Goal: Information Seeking & Learning: Learn about a topic

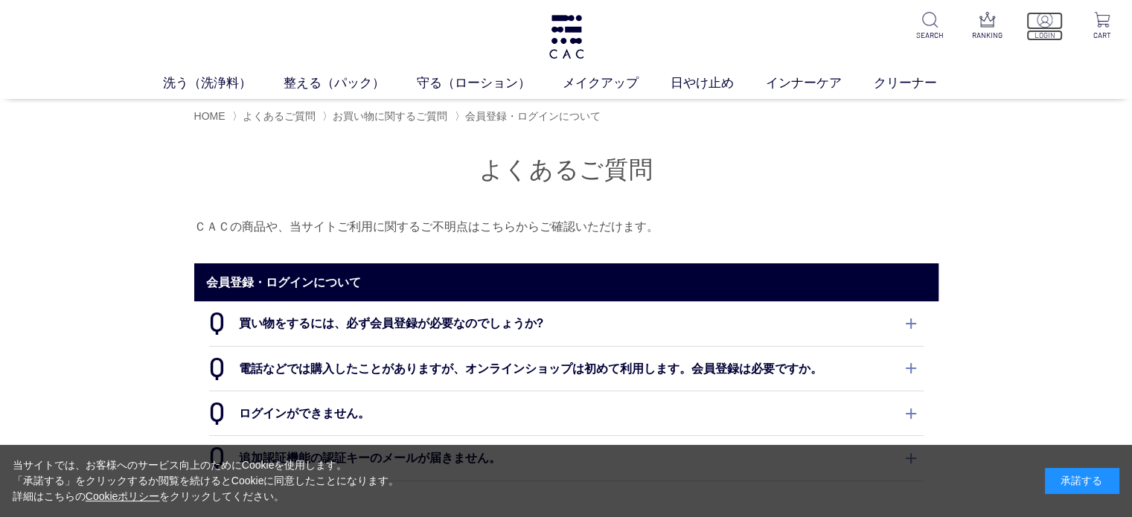
click at [1054, 29] on p at bounding box center [1044, 21] width 36 height 18
click at [566, 33] on img at bounding box center [566, 37] width 39 height 44
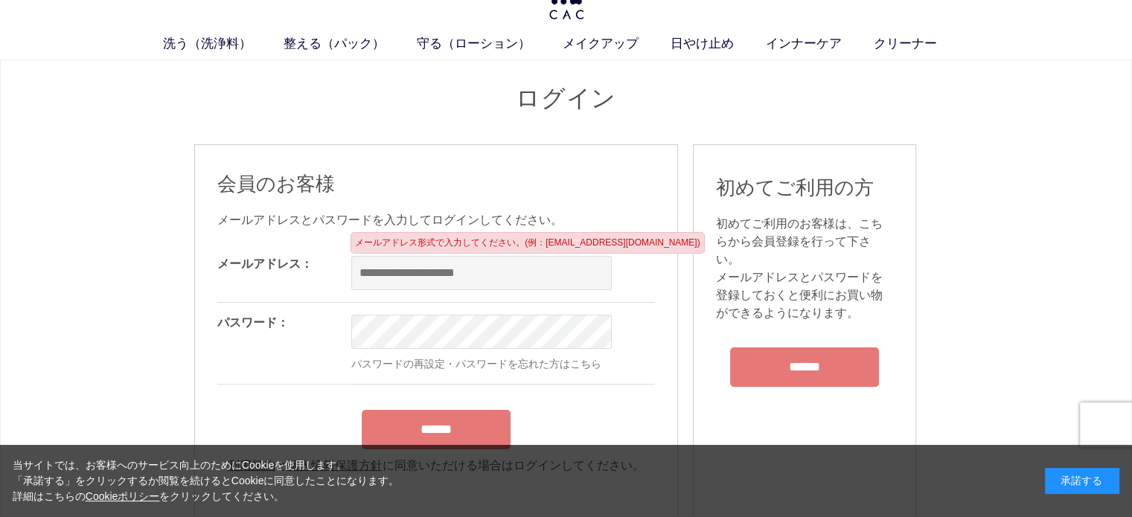
scroll to position [74, 0]
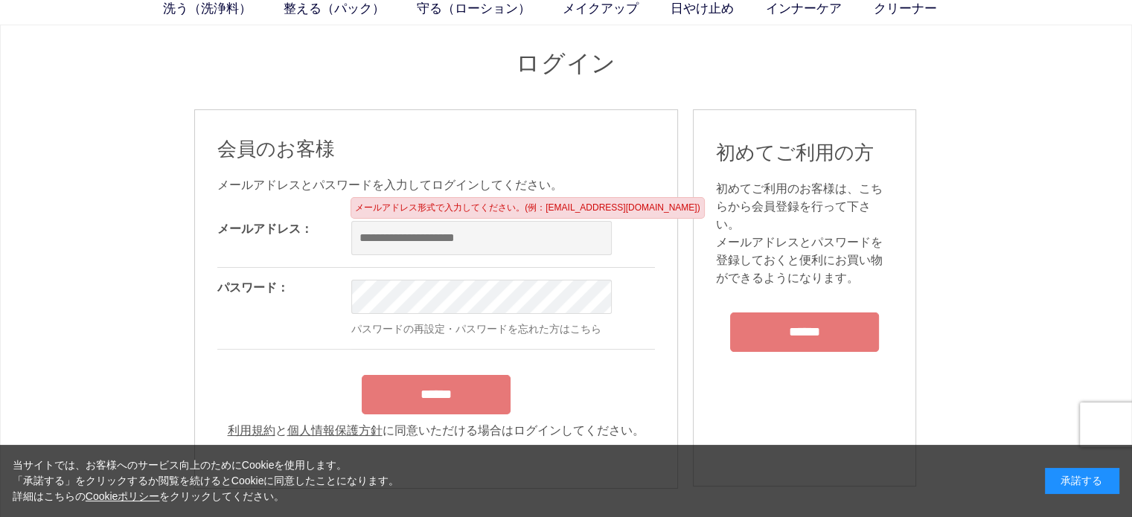
click at [441, 240] on input "email" at bounding box center [481, 238] width 260 height 34
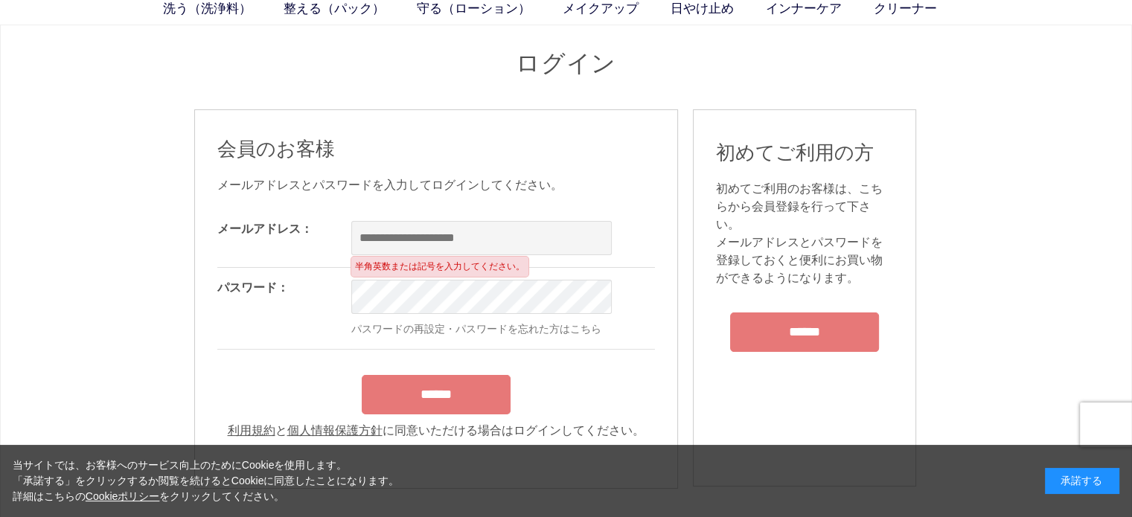
click at [510, 197] on div "会員のお客様 メールアドレスとパスワードを入力してログインしてください。 メールアドレス： OK パスワード： OK パスワードの再設定・パスワードを忘れた方…" at bounding box center [436, 288] width 438 height 304
click at [586, 162] on div "会員のお客様 メールアドレスとパスワードを入力してログインしてください。 メールアドレス： OK パスワード： OK パスワードの再設定・パスワードを忘れた方…" at bounding box center [436, 288] width 438 height 304
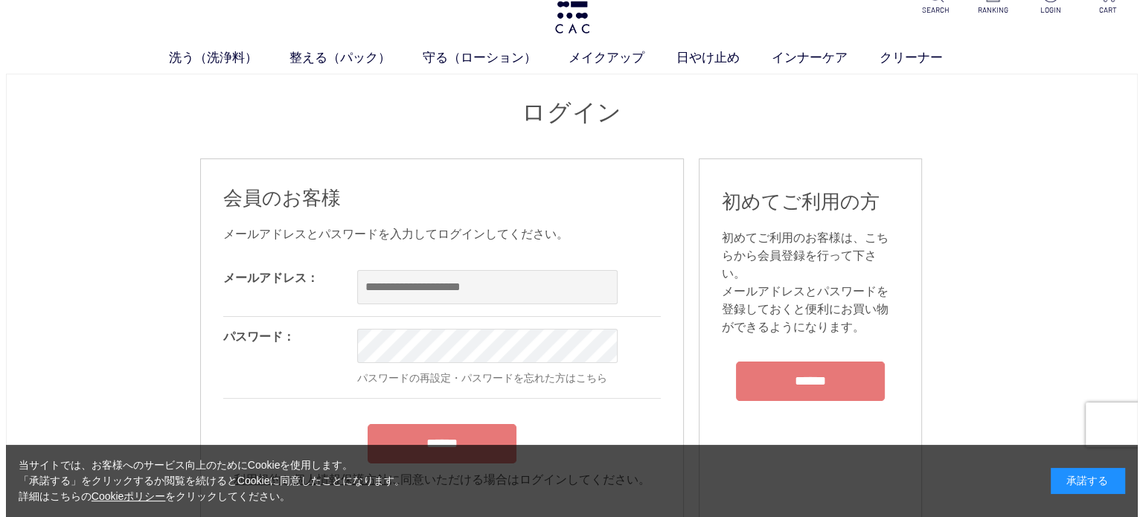
scroll to position [0, 0]
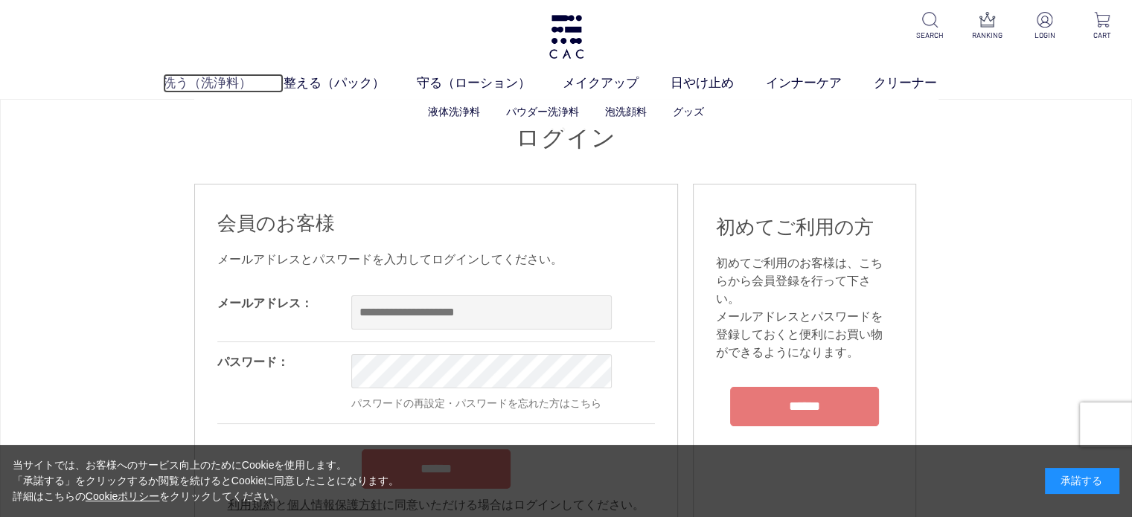
click at [232, 86] on link "洗う（洗浄料）" at bounding box center [223, 83] width 121 height 19
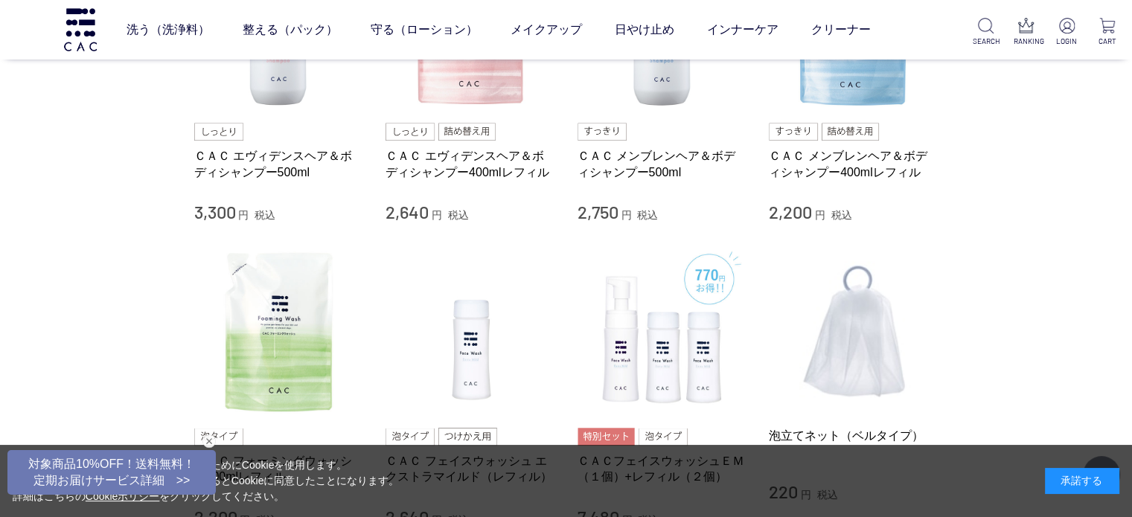
scroll to position [819, 0]
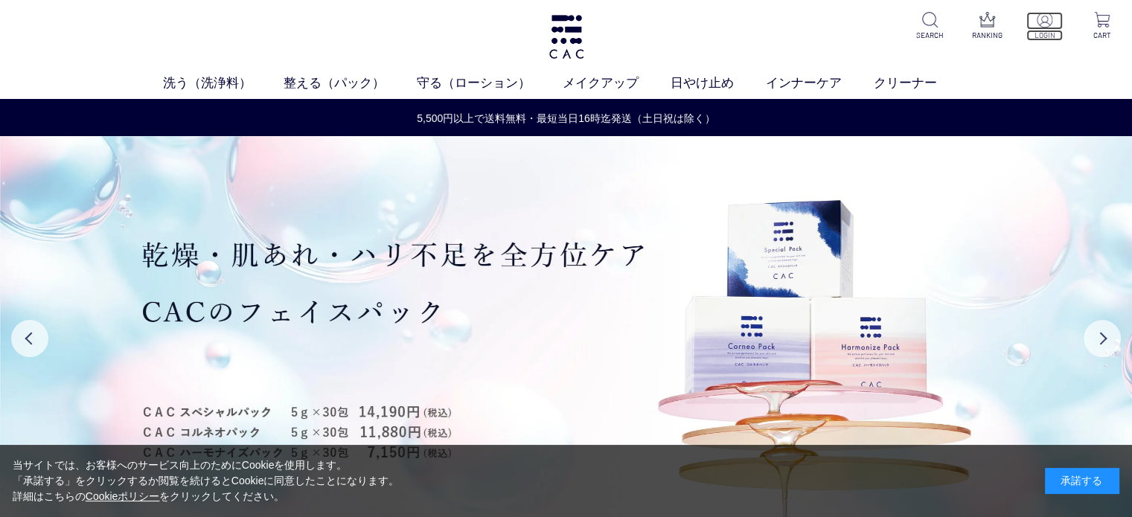
click at [1051, 27] on img at bounding box center [1045, 20] width 16 height 16
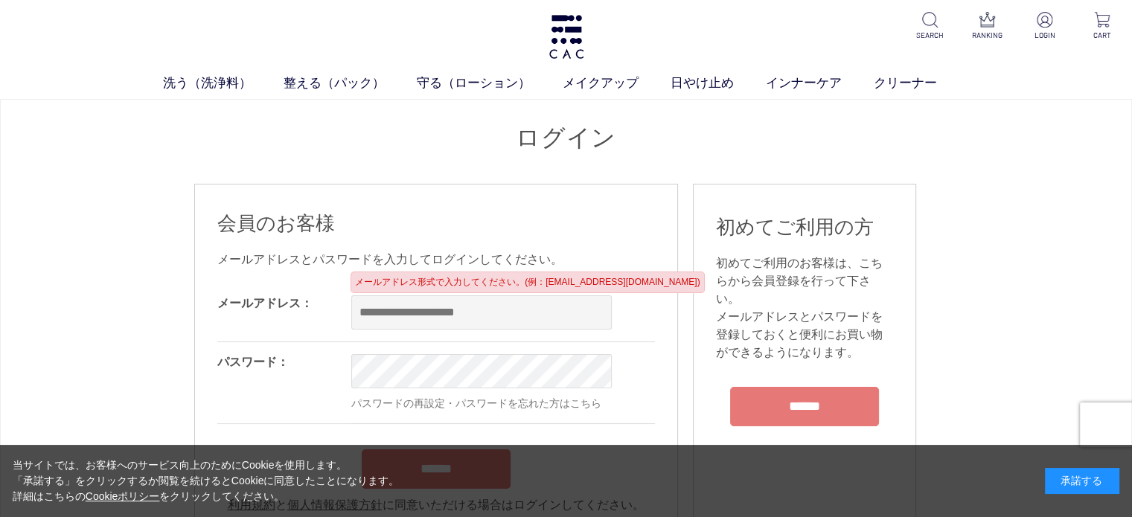
click at [514, 13] on div "洗う（洗浄料） 液体洗浄料 パウダー洗浄料 泡洗顔料 グッズ 整える（パック） フェイスパック ヘアパック 守る（ローション） 保湿化粧水 柔軟化粧水 美容液…" at bounding box center [566, 49] width 1132 height 99
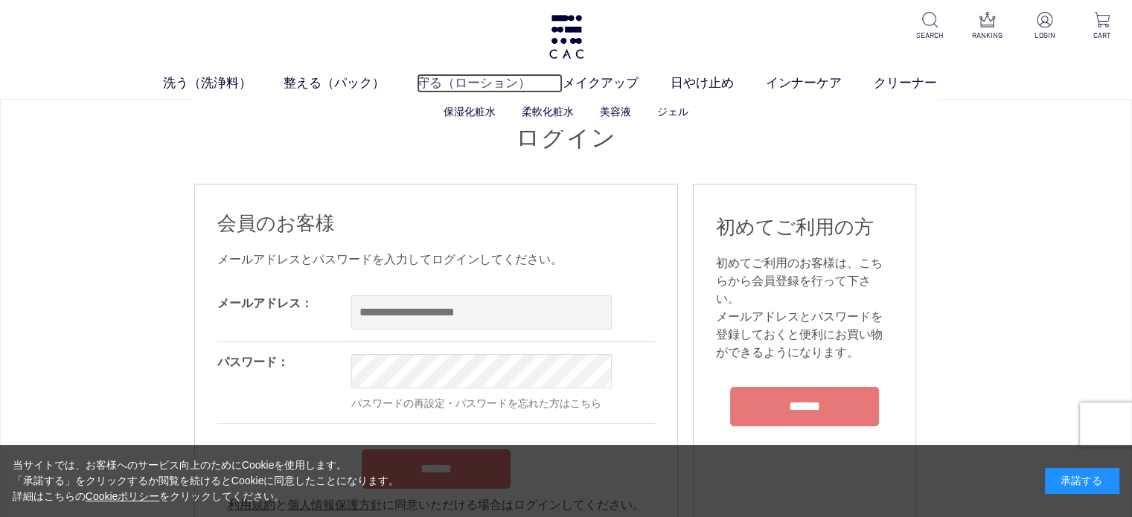
click at [488, 76] on link "守る（ローション）" at bounding box center [490, 83] width 146 height 19
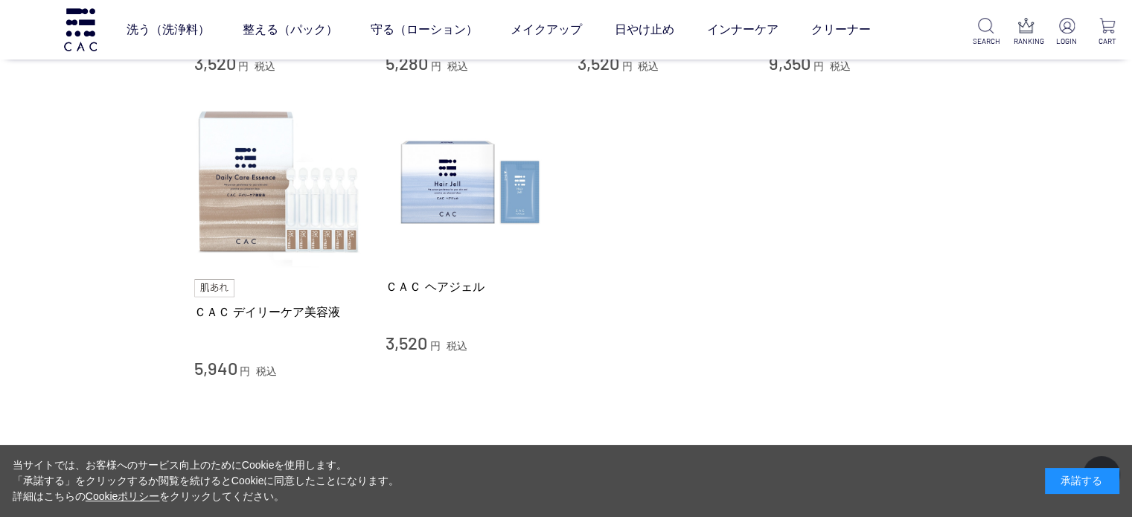
scroll to position [968, 0]
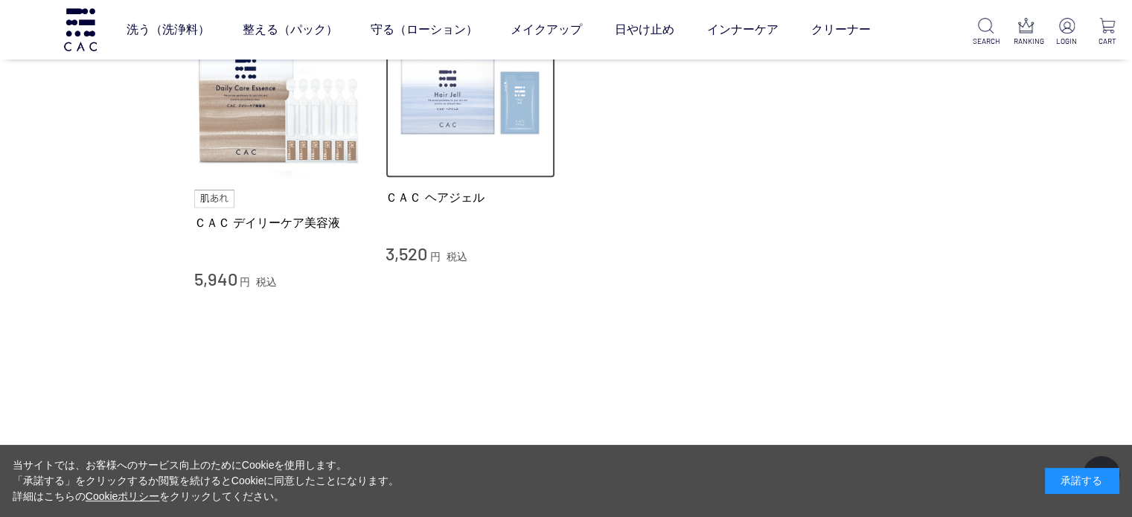
click at [476, 156] on img at bounding box center [471, 93] width 170 height 170
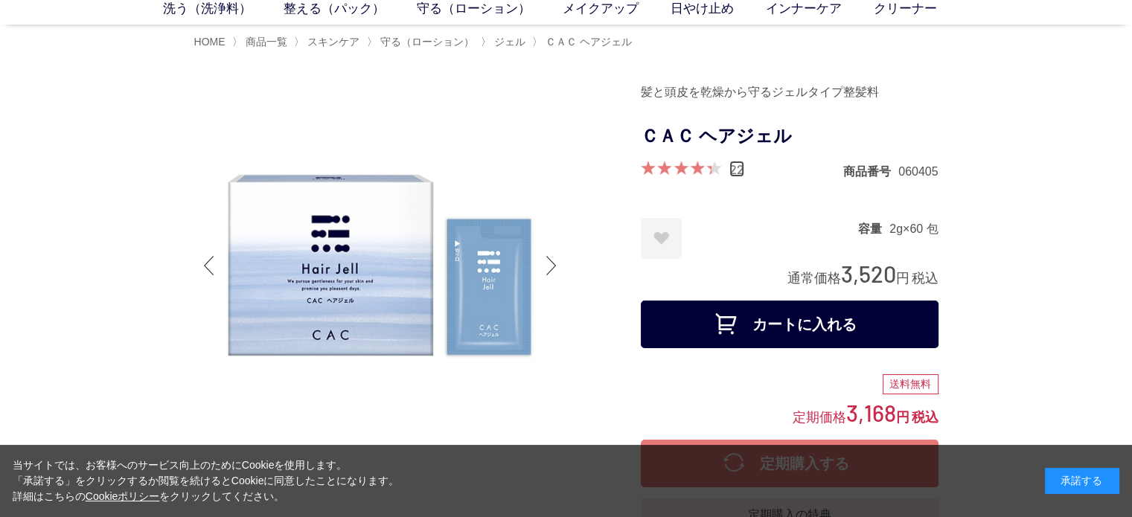
click at [738, 171] on link "22" at bounding box center [736, 169] width 15 height 16
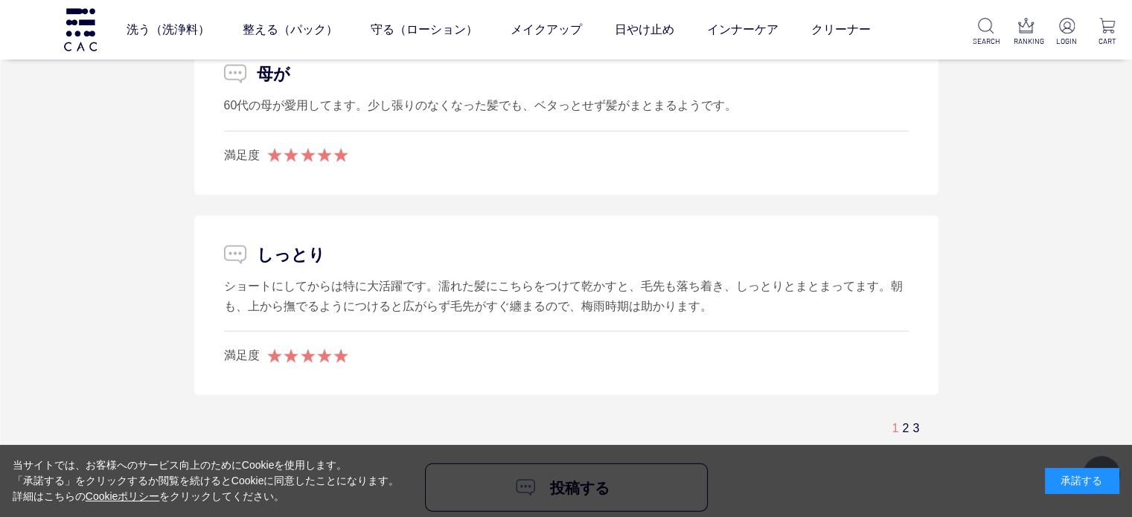
scroll to position [3645, 0]
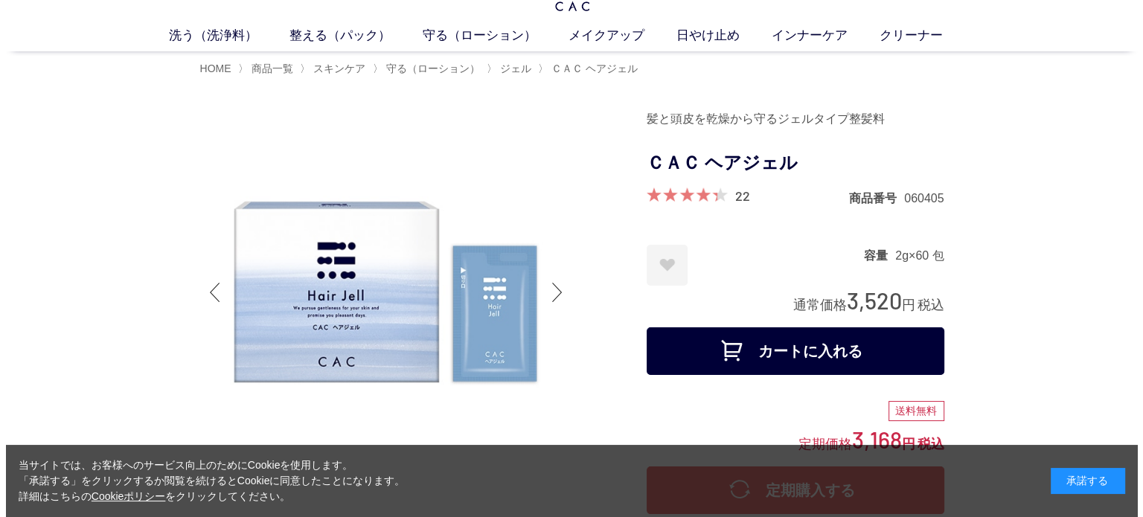
scroll to position [74, 0]
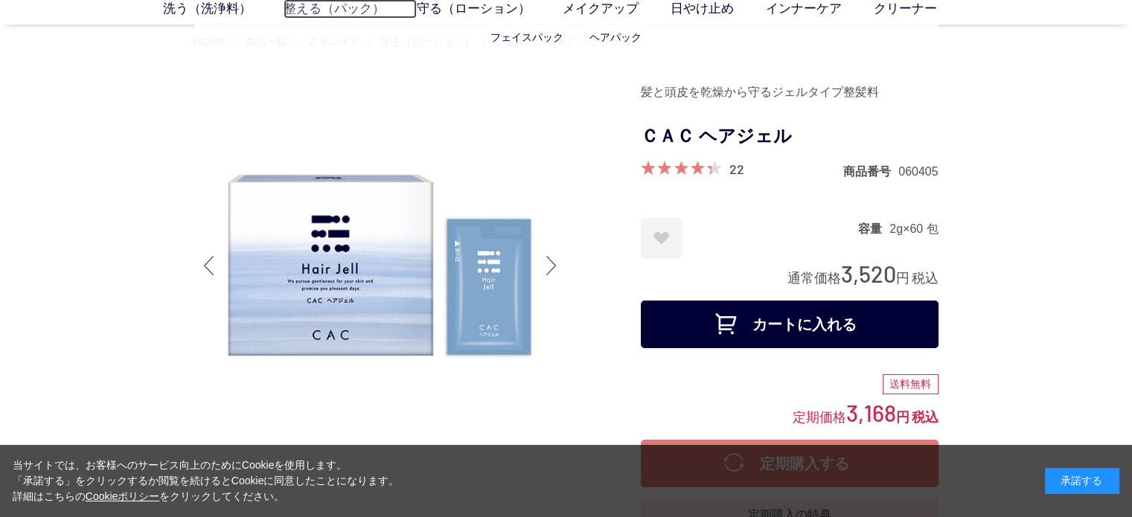
click at [348, 14] on link "整える（パック）" at bounding box center [350, 8] width 133 height 19
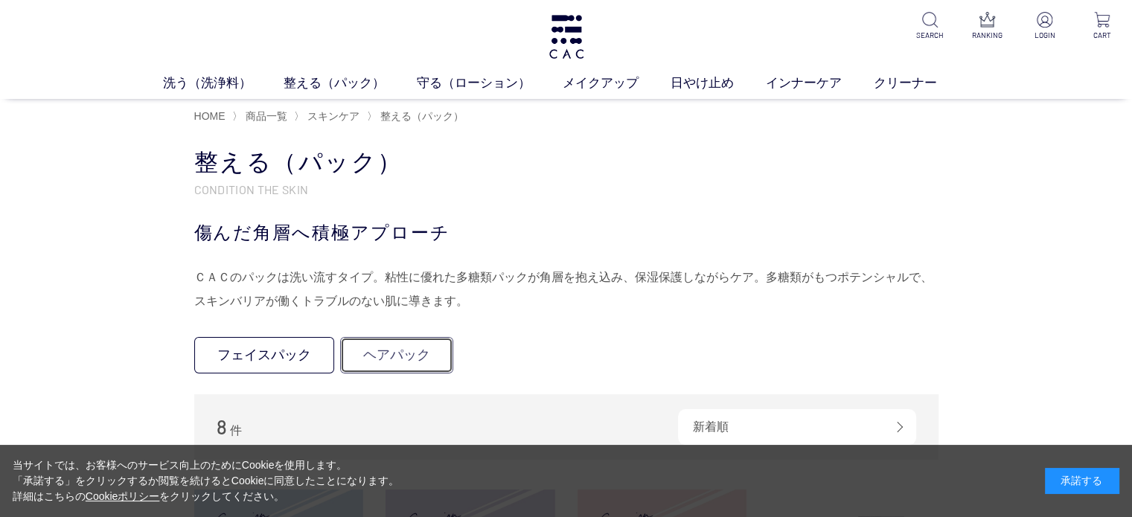
click at [394, 361] on link "ヘアパック" at bounding box center [396, 355] width 113 height 36
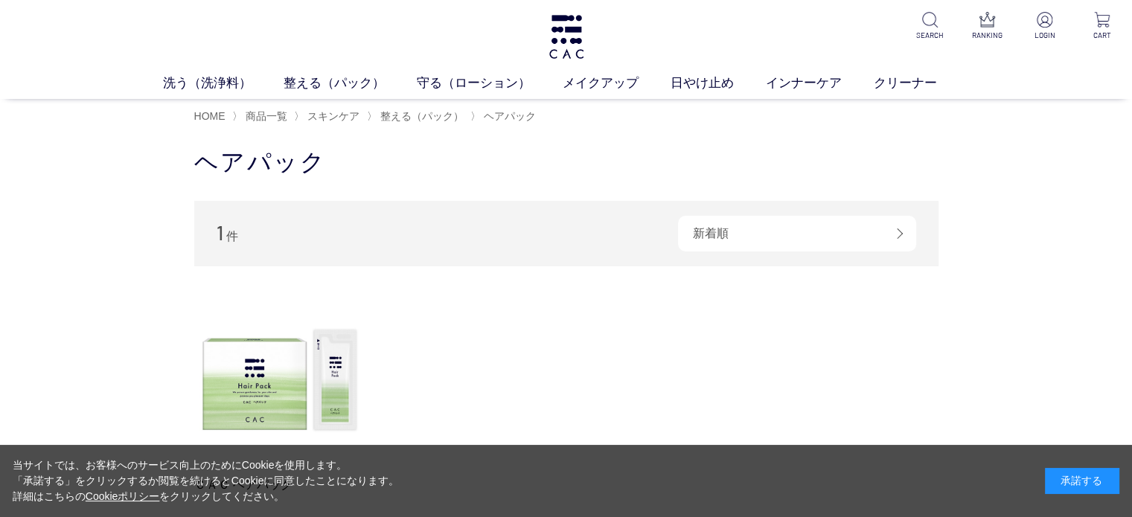
scroll to position [149, 0]
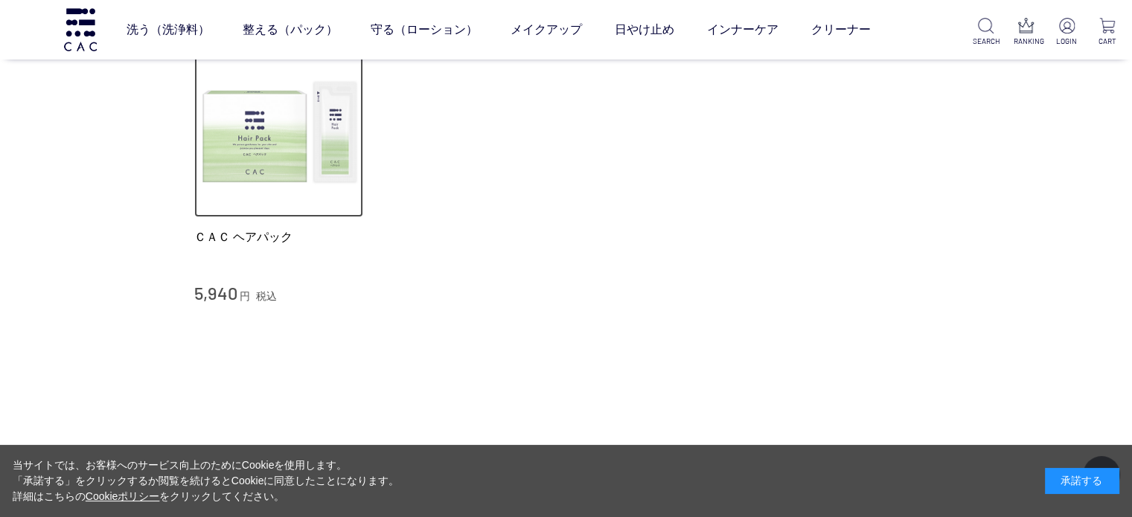
click at [280, 153] on img at bounding box center [279, 133] width 170 height 170
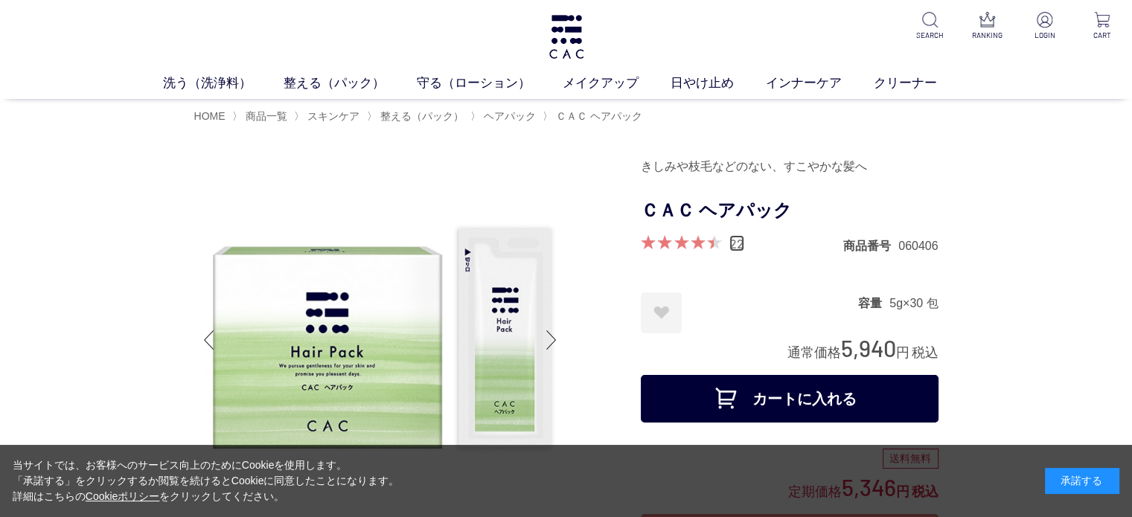
click at [737, 249] on link "22" at bounding box center [736, 243] width 15 height 16
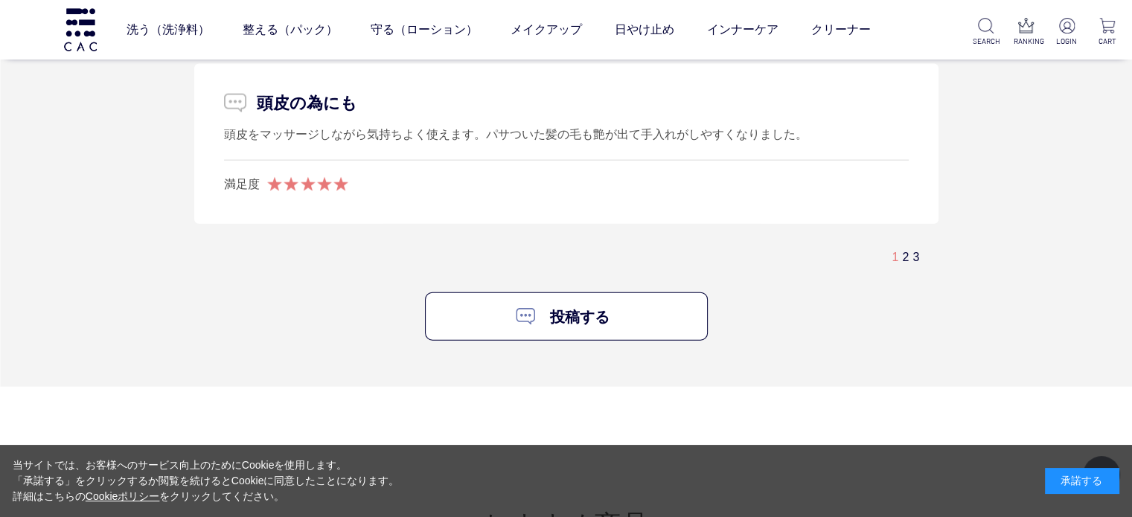
scroll to position [3445, 0]
click at [906, 249] on link "2" at bounding box center [905, 254] width 7 height 13
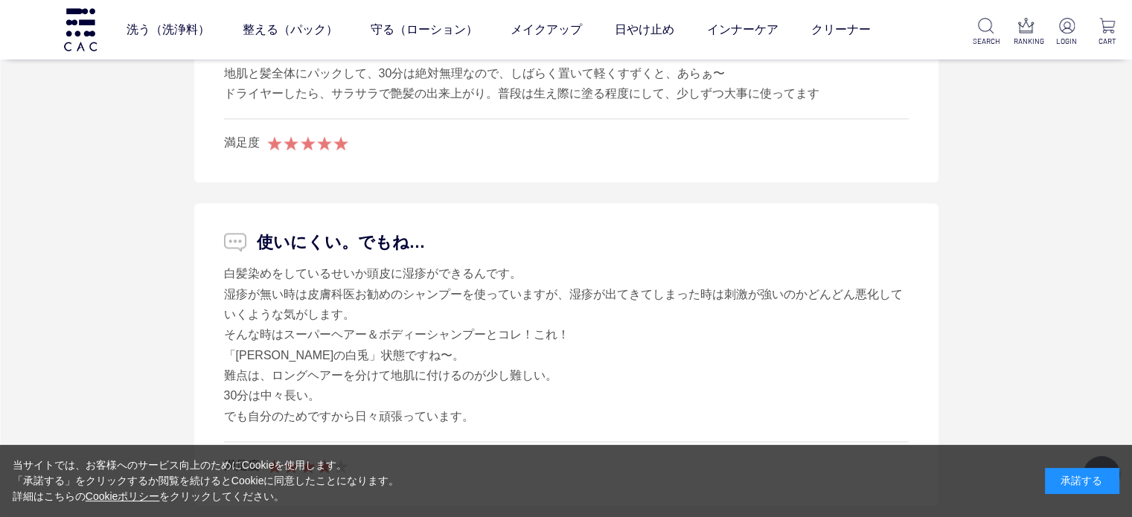
scroll to position [1992, 0]
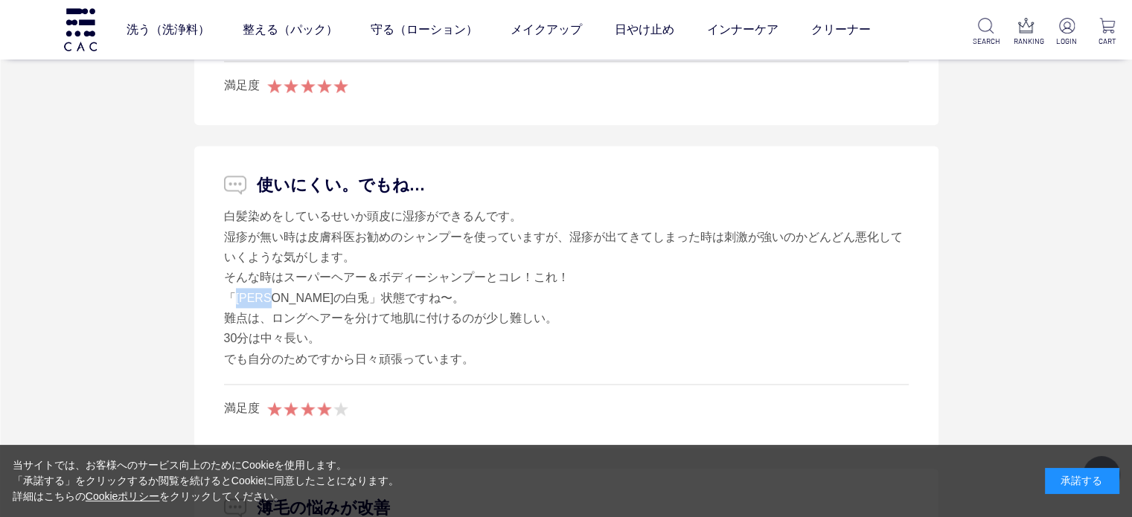
drag, startPoint x: 237, startPoint y: 296, endPoint x: 295, endPoint y: 300, distance: 58.2
click at [295, 300] on div "白髪染めをしているせいか頭皮に湿疹ができるんです。 湿疹が無い時は皮膚科医お勧めのシャンプーを使っていますが、湿疹が出てきてしまった時は刺激が強いのかどんどん…" at bounding box center [566, 287] width 685 height 163
click at [735, 324] on div "白髪染めをしているせいか頭皮に湿疹ができるんです。 湿疹が無い時は皮膚科医お勧めのシャンプーを使っていますが、湿疹が出てきてしまった時は刺激が強いのかどんどん…" at bounding box center [566, 287] width 685 height 163
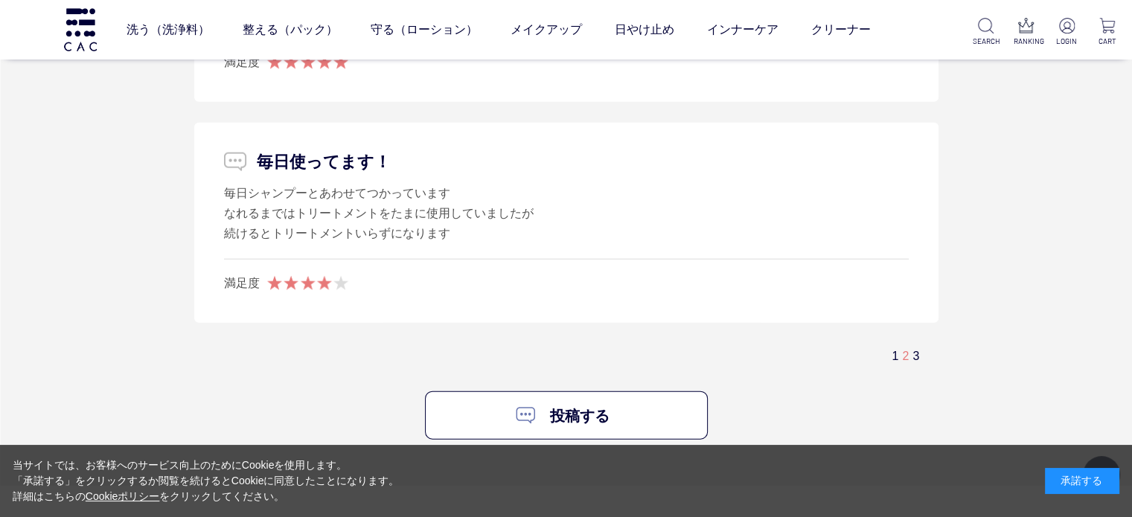
scroll to position [3555, 0]
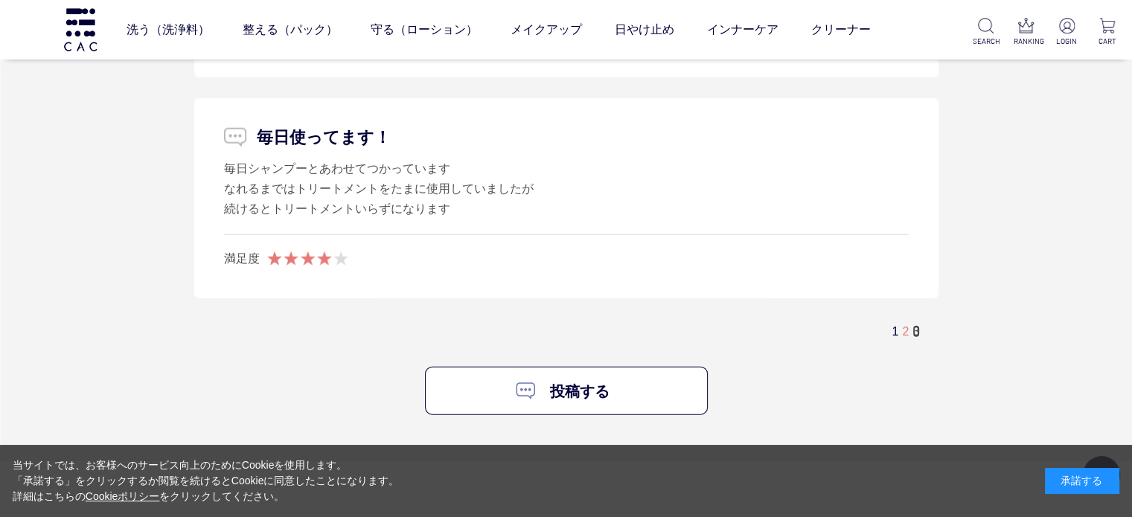
click at [917, 329] on link "3" at bounding box center [915, 331] width 7 height 13
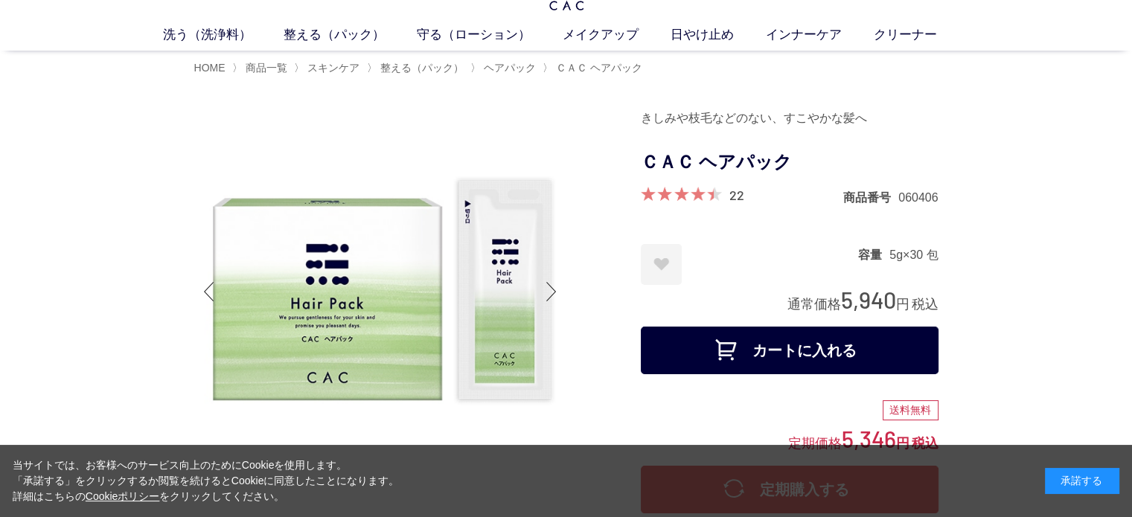
scroll to position [74, 0]
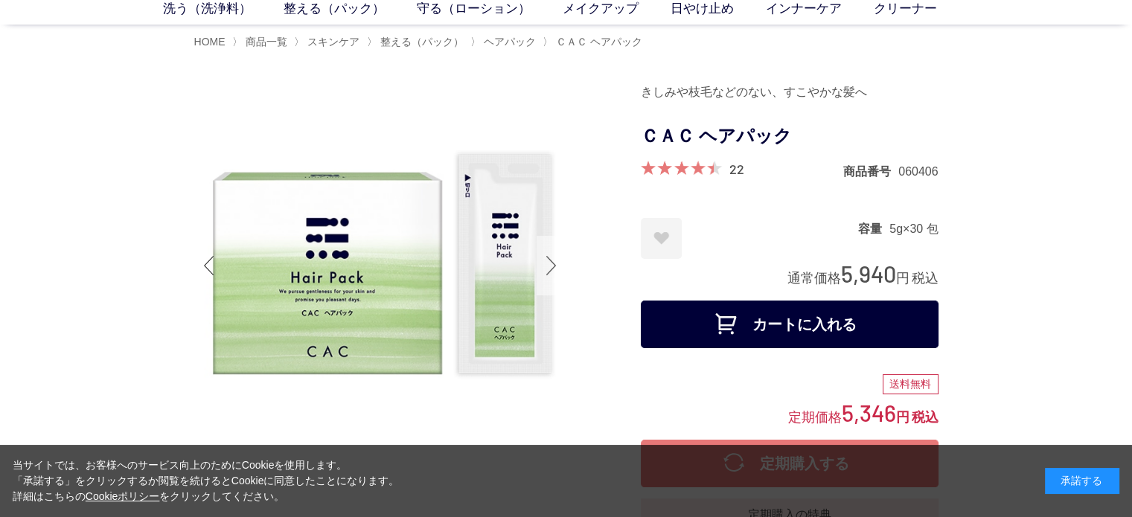
click at [554, 266] on div at bounding box center [552, 266] width 30 height 60
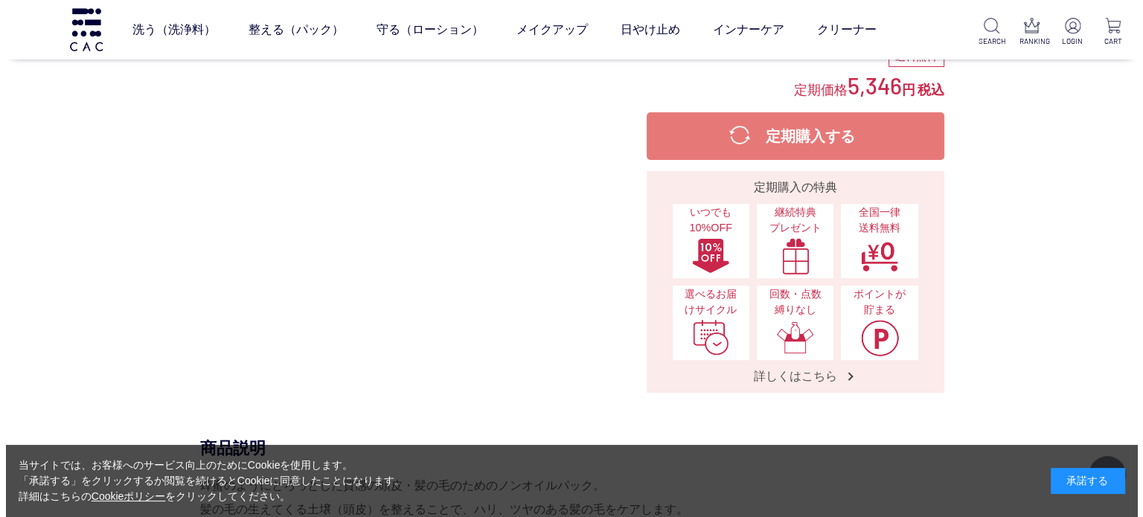
scroll to position [0, 0]
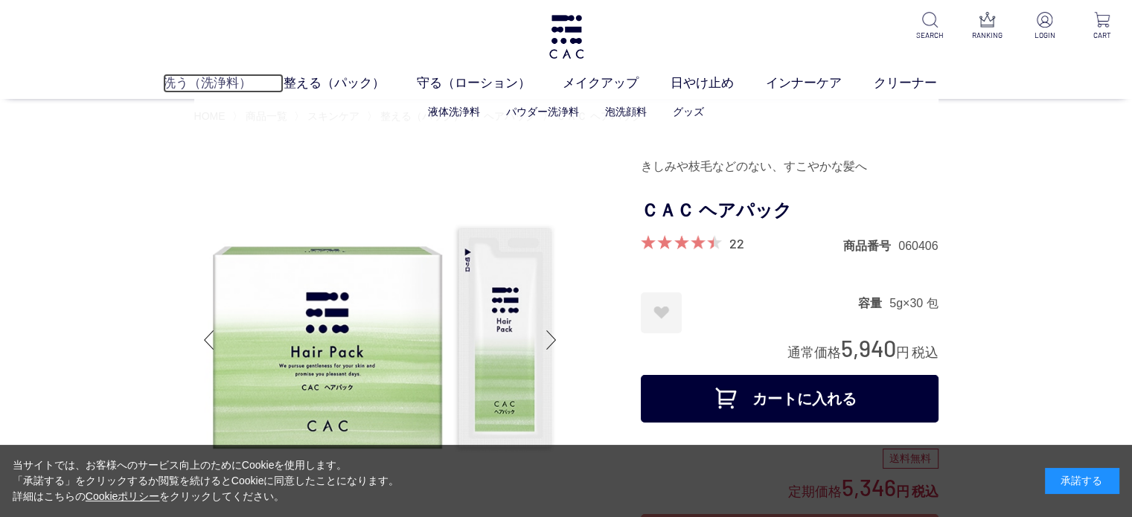
click at [223, 91] on link "洗う（洗浄料）" at bounding box center [223, 83] width 121 height 19
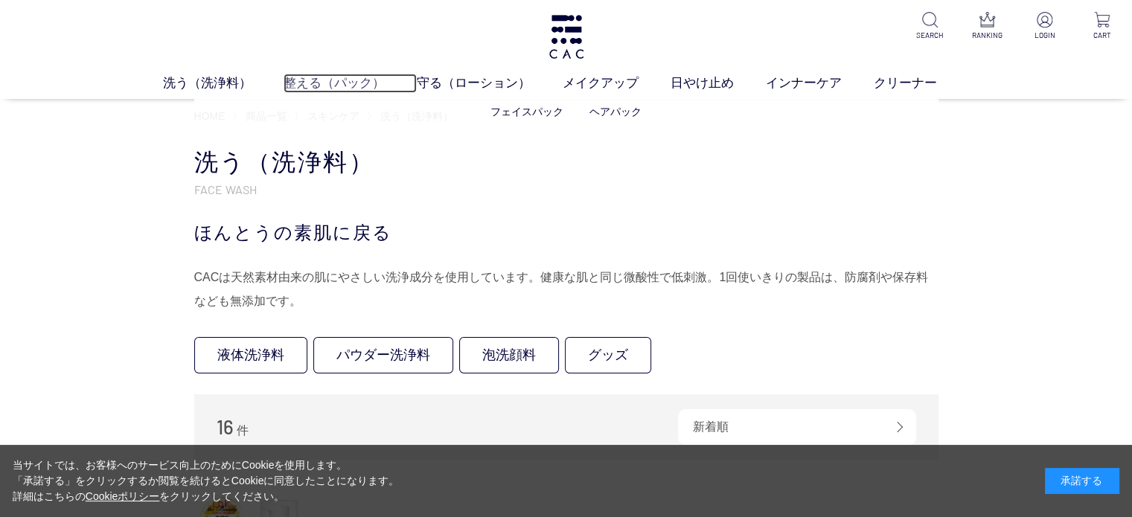
click at [359, 74] on link "整える（パック）" at bounding box center [350, 83] width 133 height 19
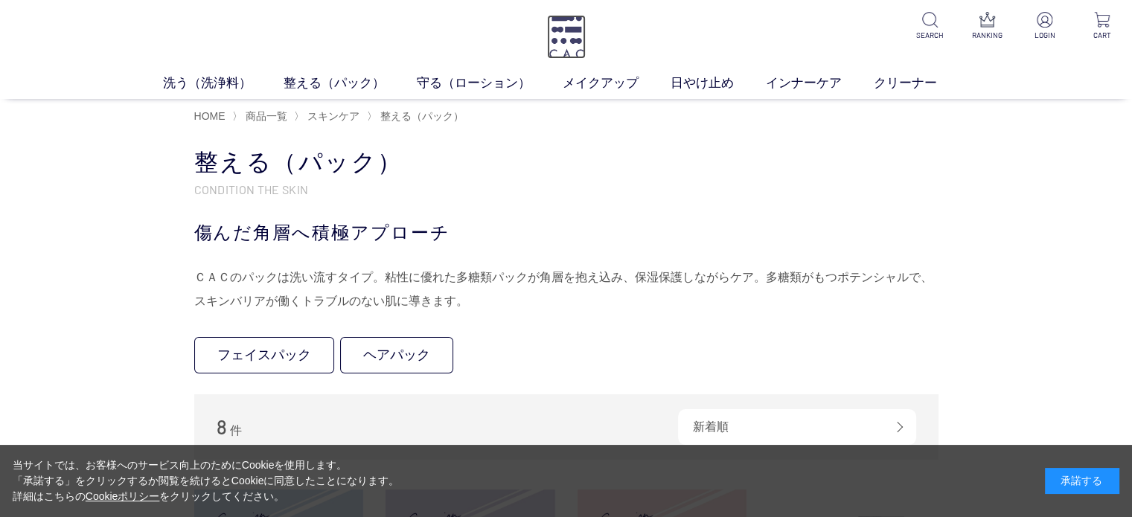
click at [560, 23] on img at bounding box center [566, 37] width 39 height 44
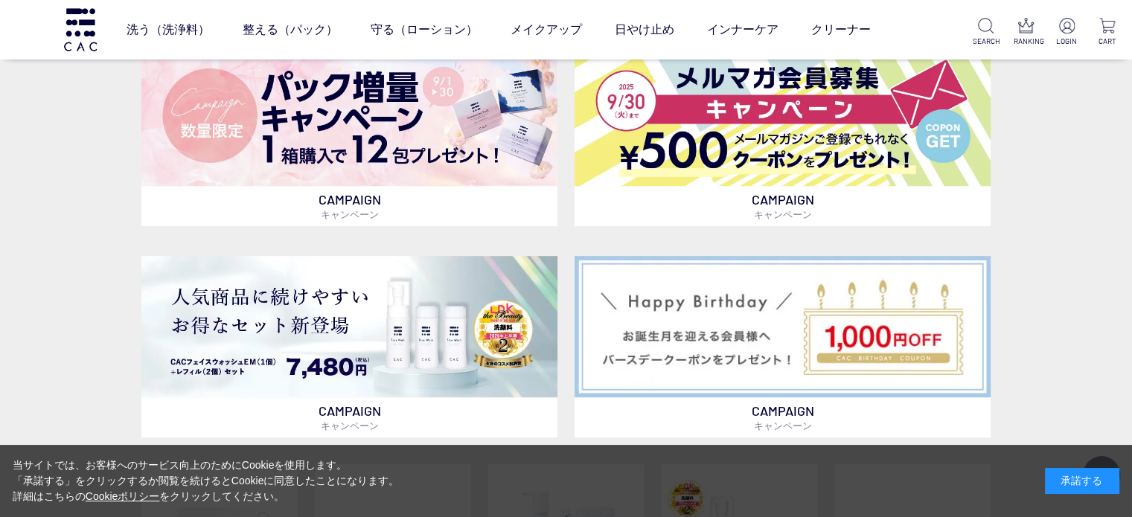
scroll to position [744, 0]
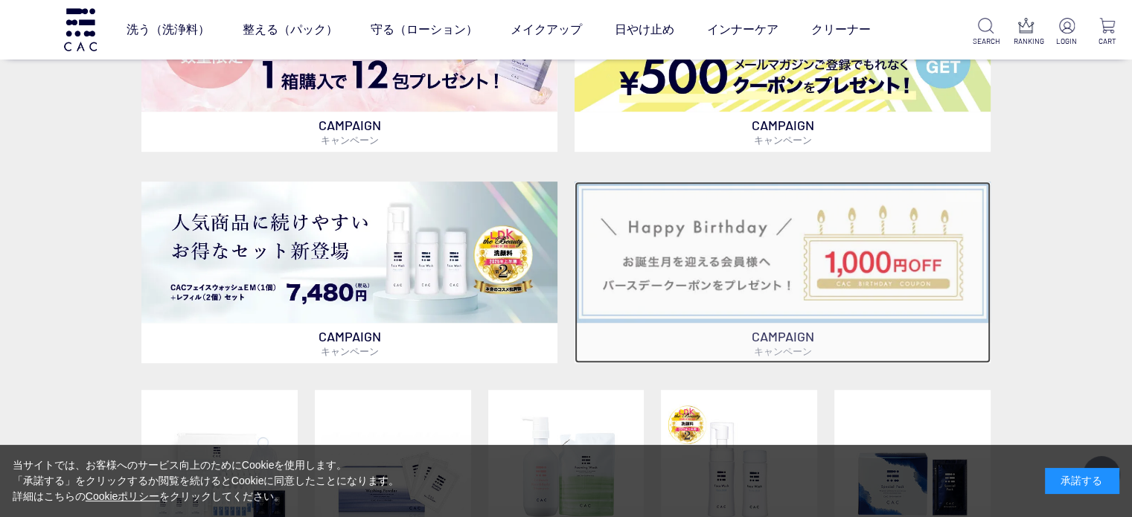
click at [851, 318] on img at bounding box center [783, 252] width 416 height 141
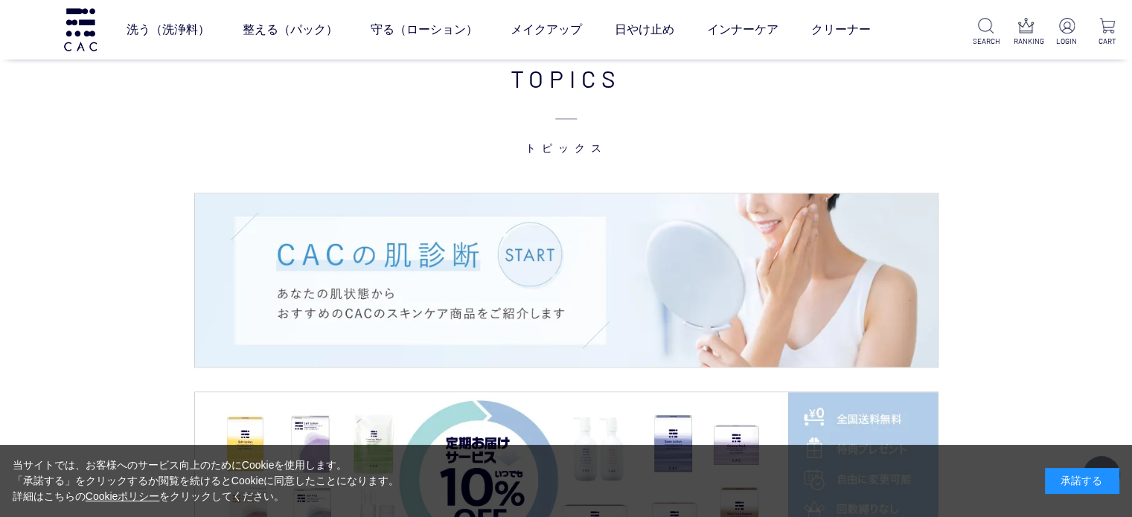
scroll to position [2231, 0]
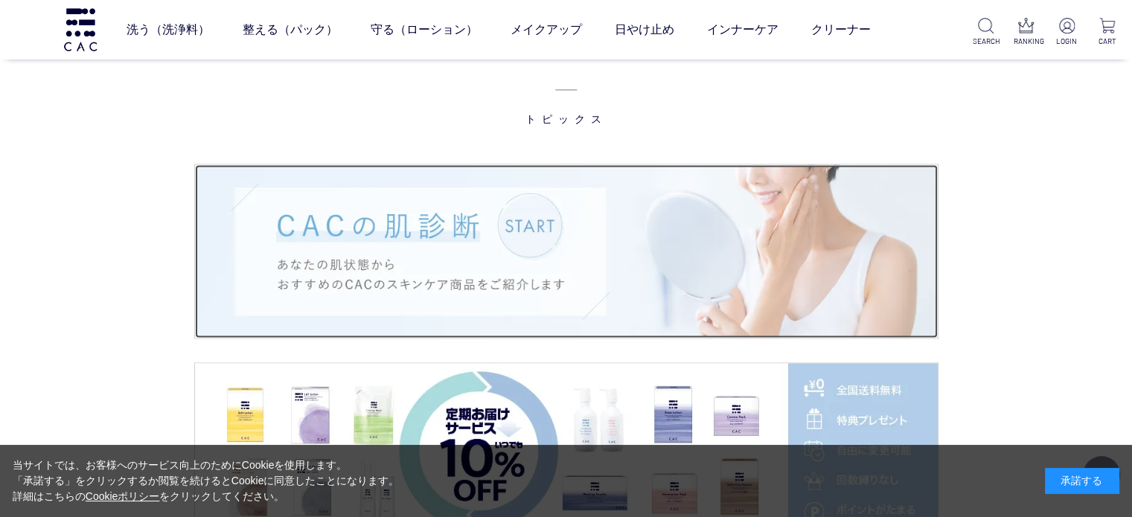
click at [586, 313] on img at bounding box center [566, 250] width 743 height 173
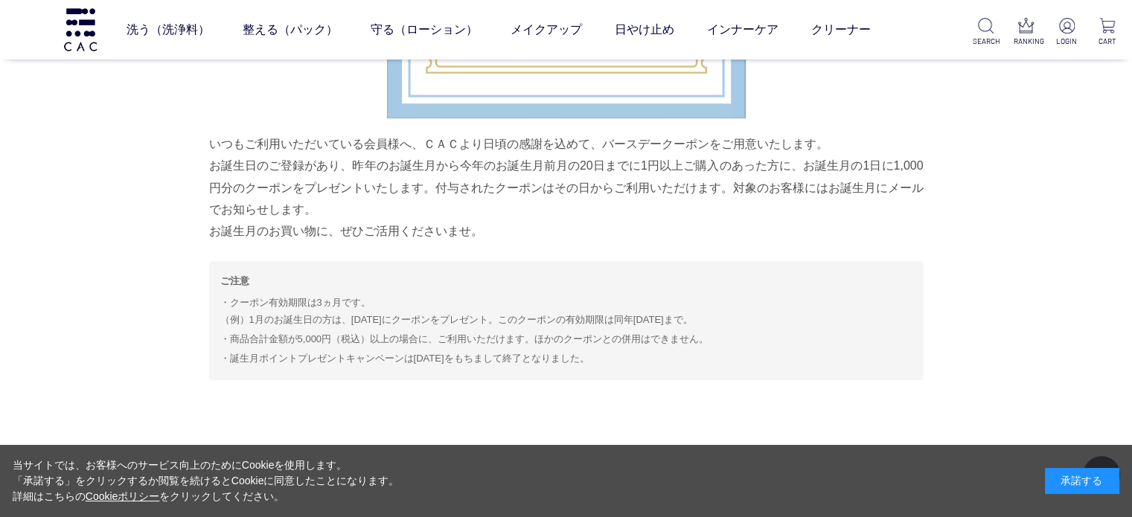
scroll to position [6651, 0]
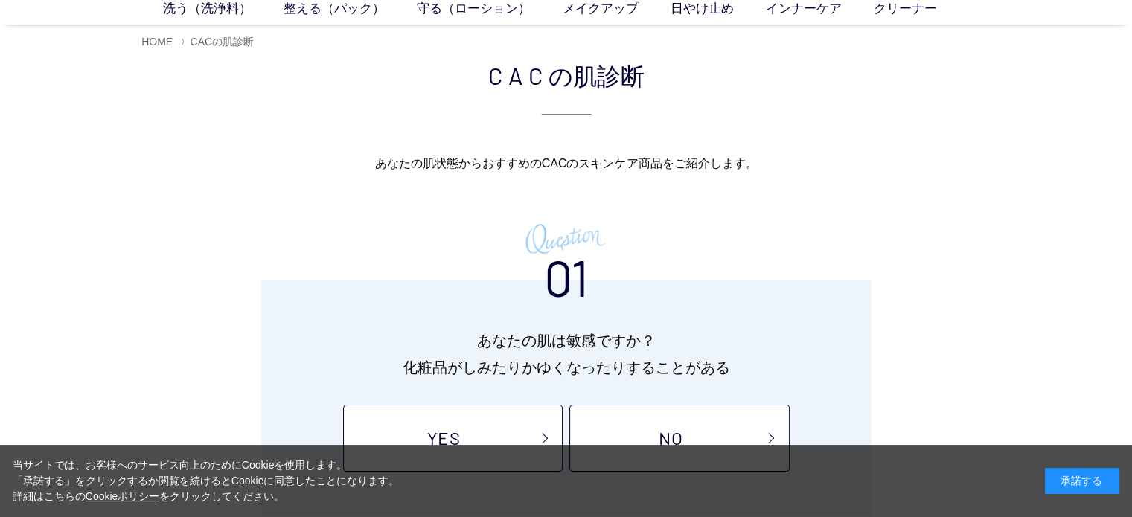
scroll to position [149, 0]
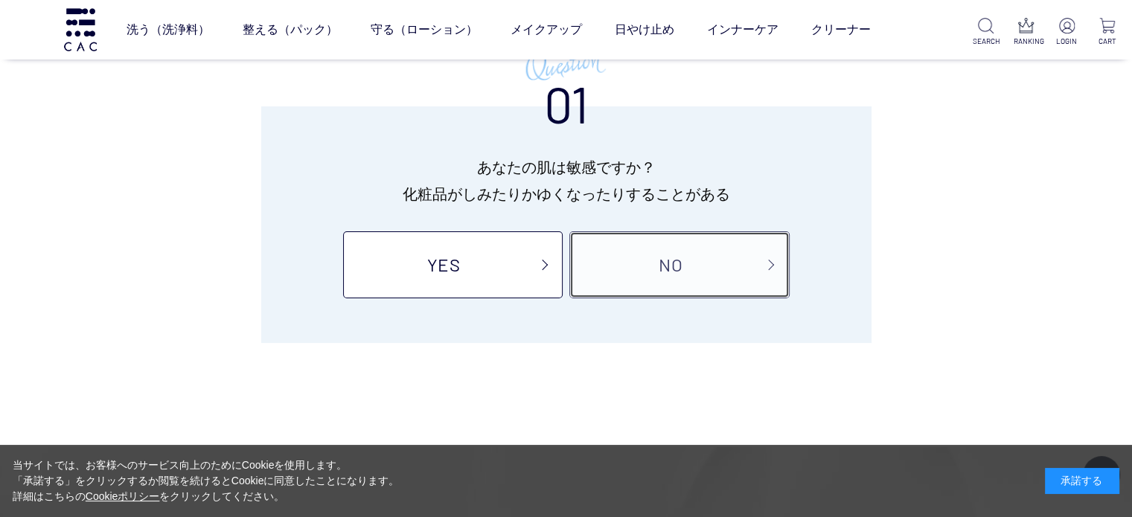
click at [735, 276] on link "NO" at bounding box center [679, 264] width 220 height 67
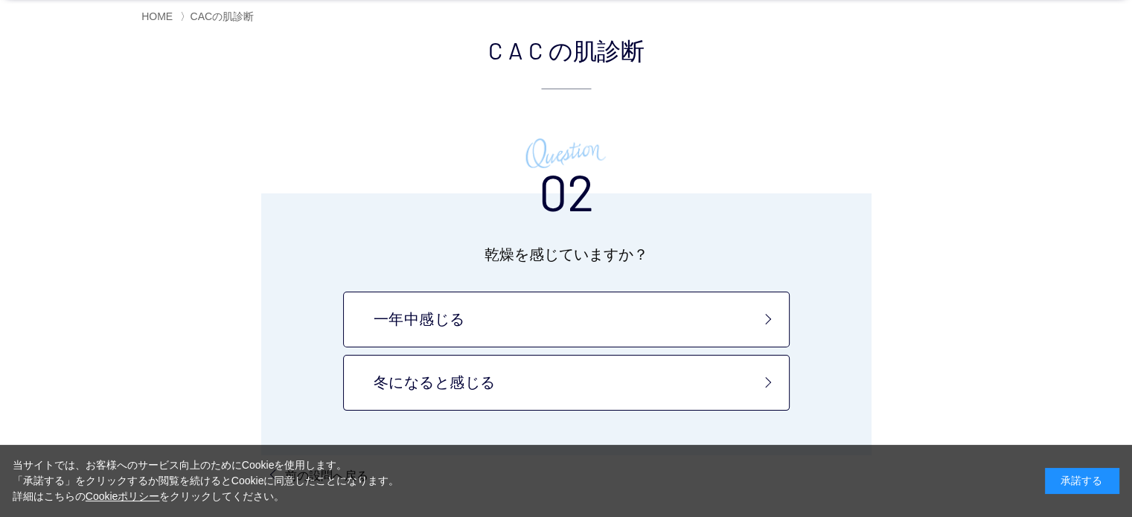
scroll to position [74, 0]
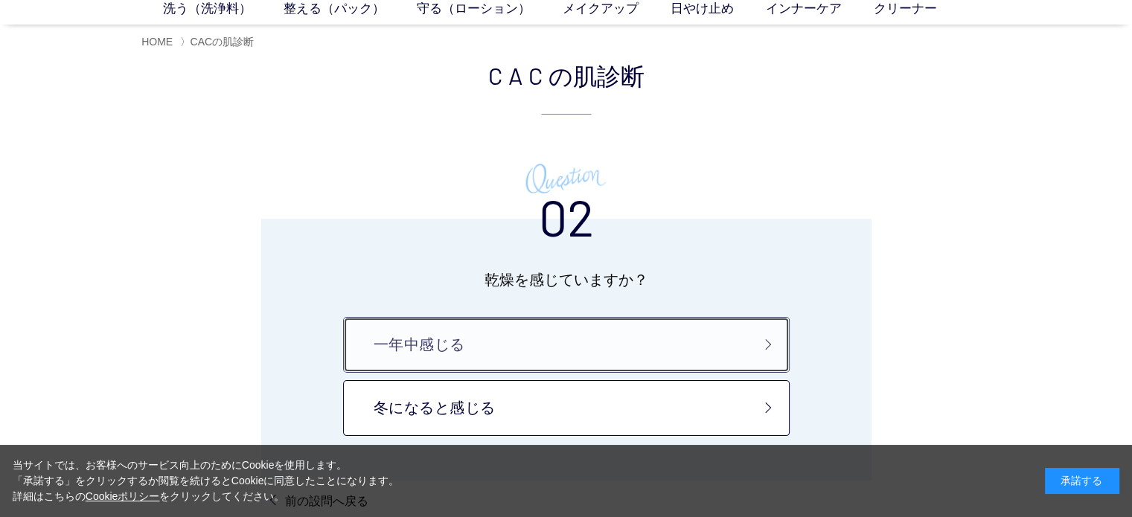
click at [700, 321] on link "一年中感じる" at bounding box center [566, 345] width 447 height 56
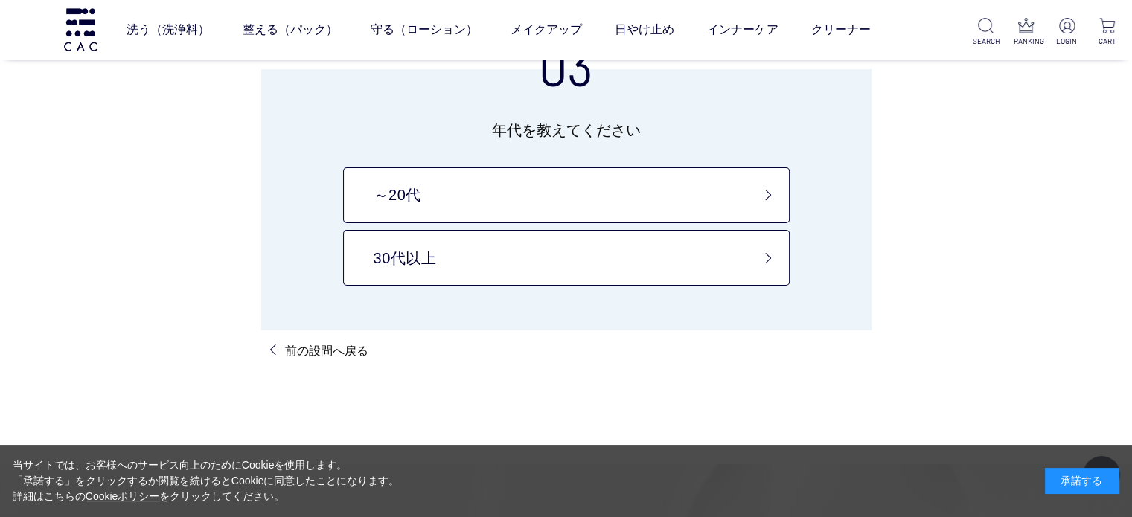
scroll to position [122, 0]
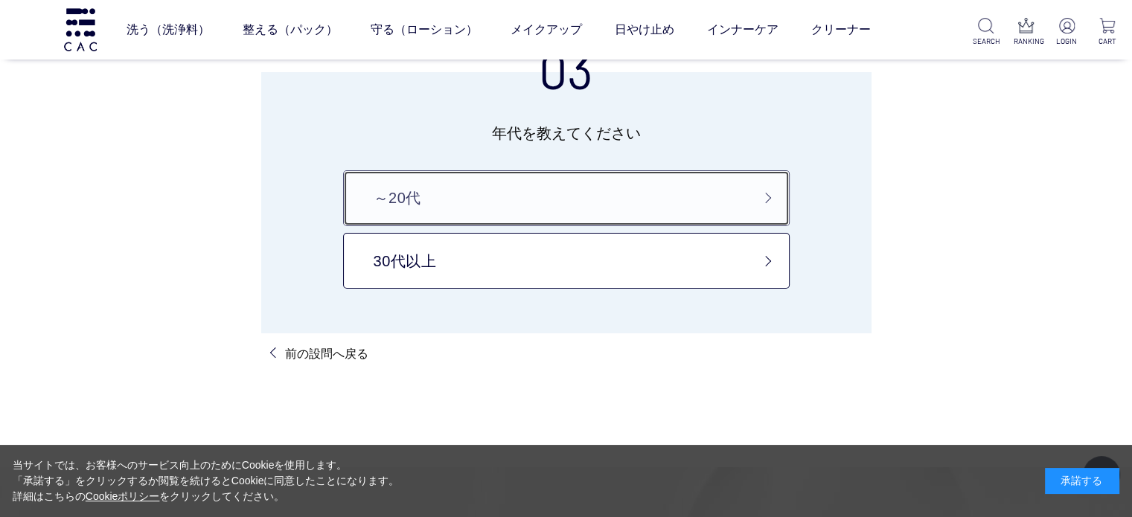
click at [671, 190] on link "～20代" at bounding box center [566, 198] width 447 height 56
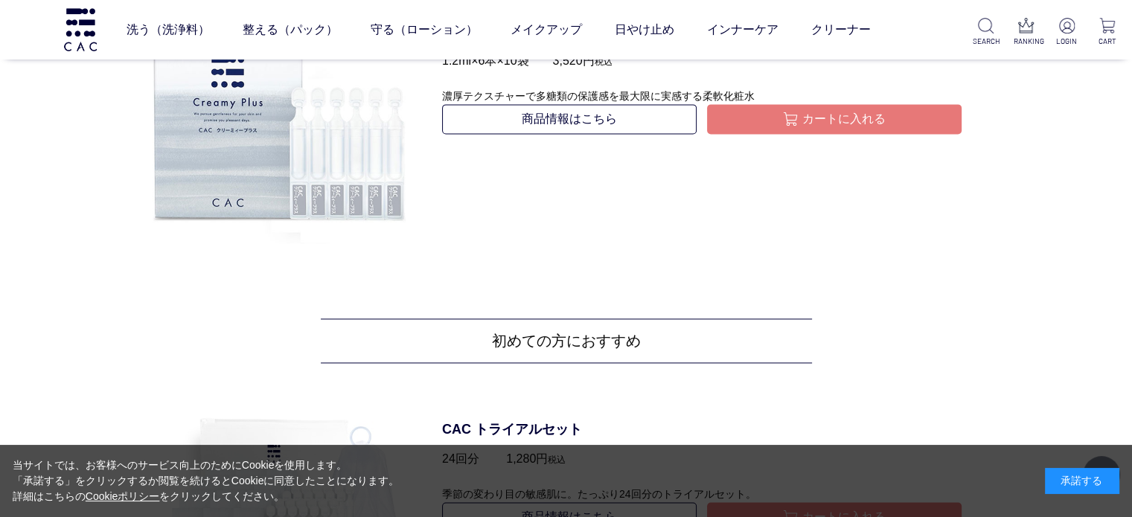
scroll to position [2010, 0]
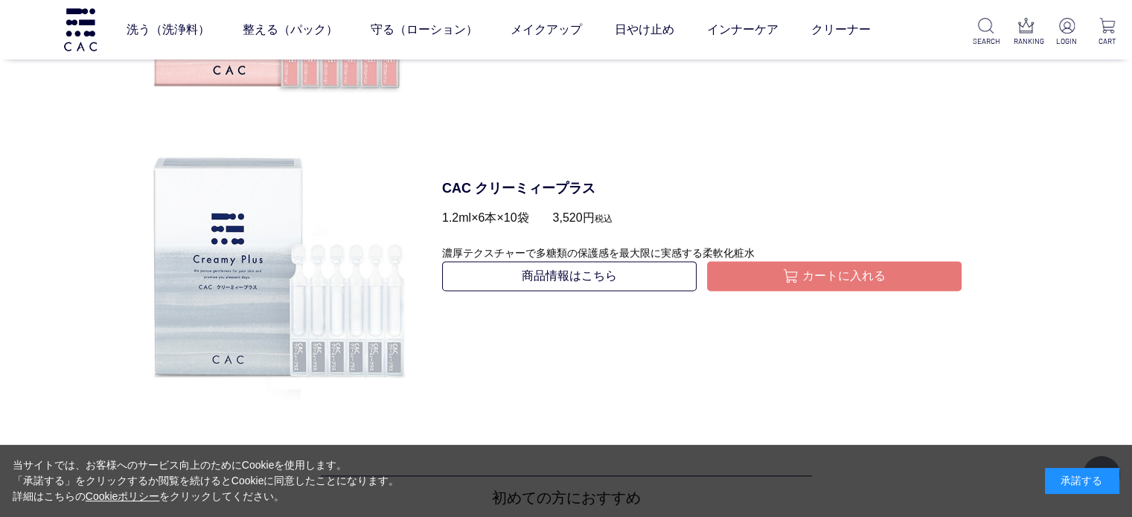
click at [612, 377] on dl "CAC クリーミィープラス 1.2ml×6本×10袋　　3,520円 税込 濃厚テクスチャーで多糖類の保護感を最大限に実感する柔軟化粧水 商品情報はこちら カ…" at bounding box center [702, 266] width 578 height 272
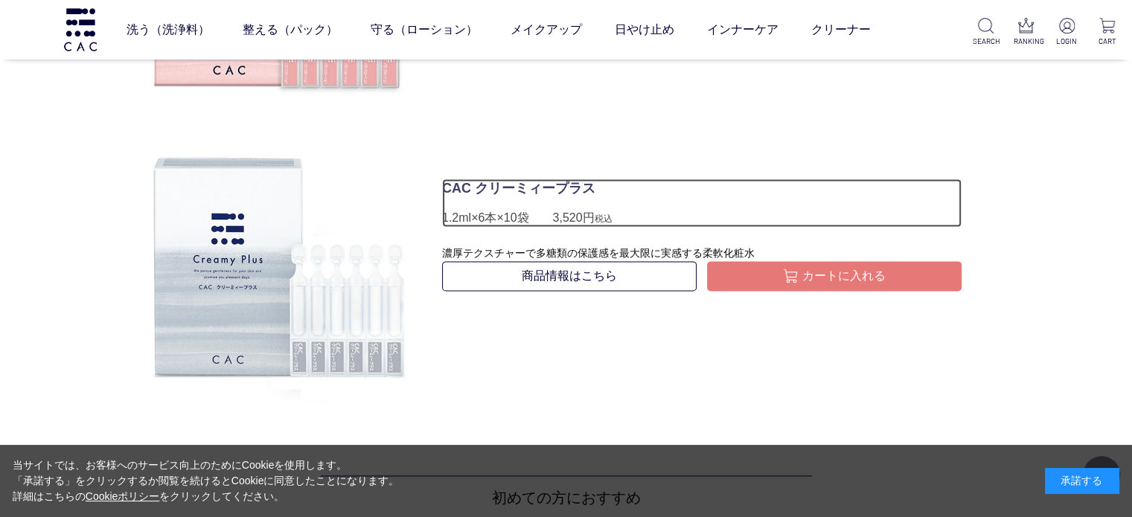
click at [476, 187] on p "CAC クリーミィープラス" at bounding box center [701, 189] width 519 height 20
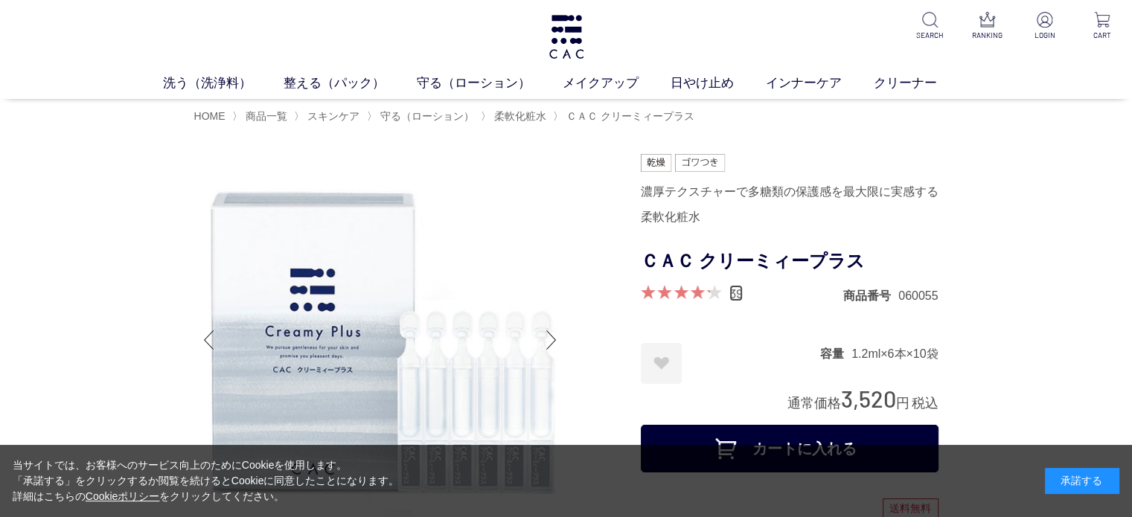
click at [737, 289] on link "39" at bounding box center [735, 293] width 13 height 16
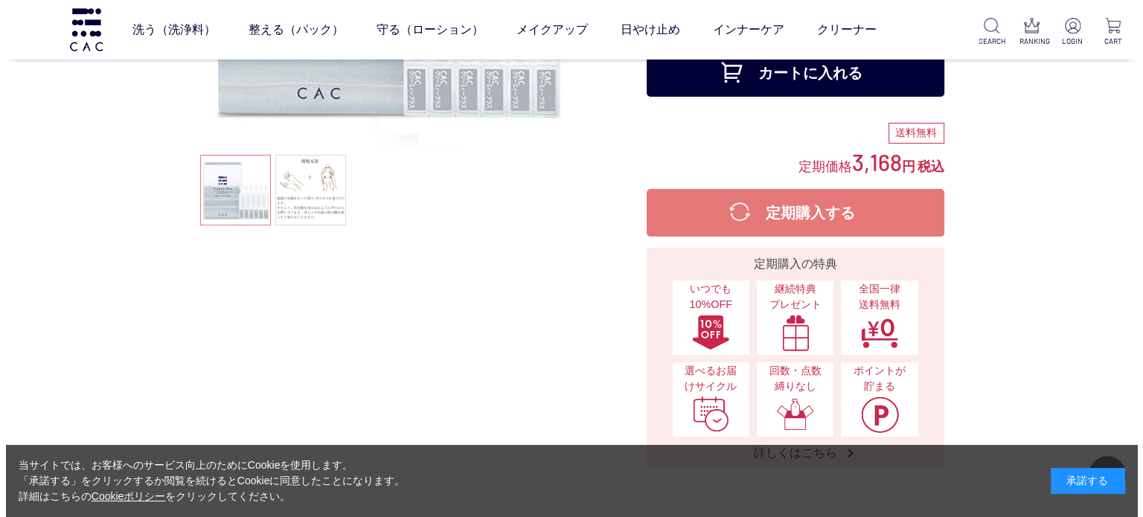
scroll to position [214, 0]
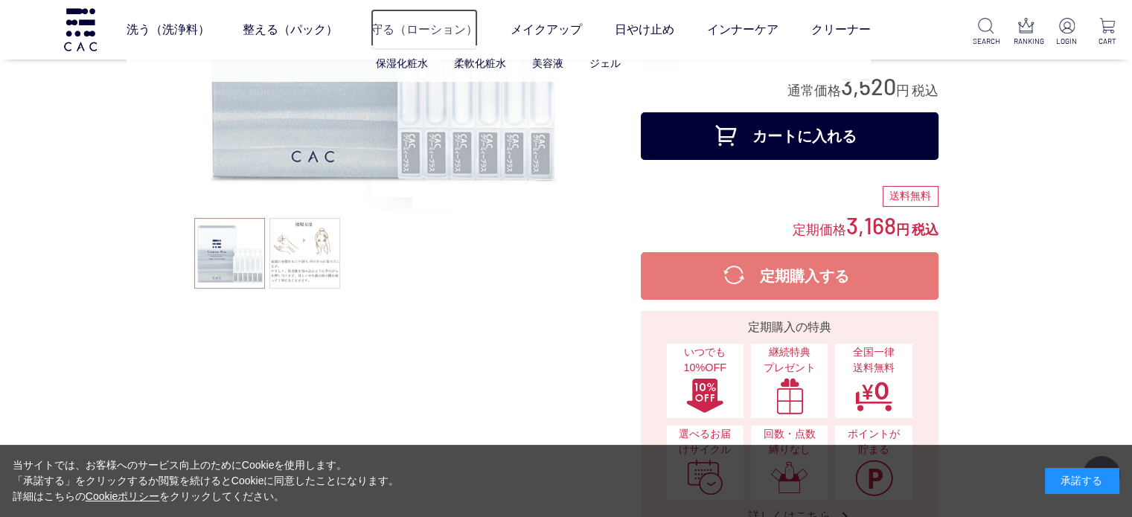
click at [408, 39] on link "守る（ローション）" at bounding box center [424, 30] width 107 height 42
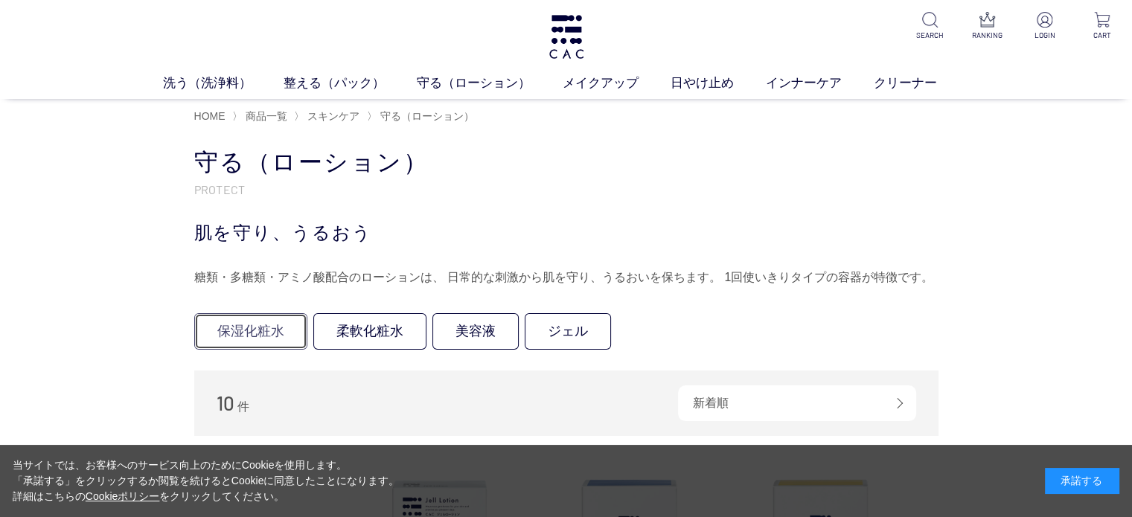
click at [266, 324] on link "保湿化粧水" at bounding box center [250, 331] width 113 height 36
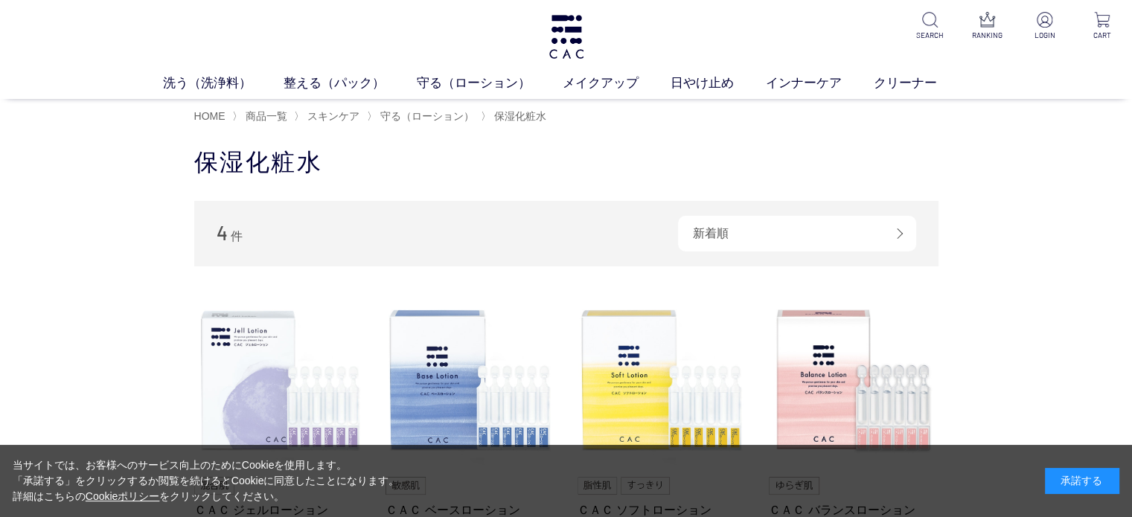
scroll to position [149, 0]
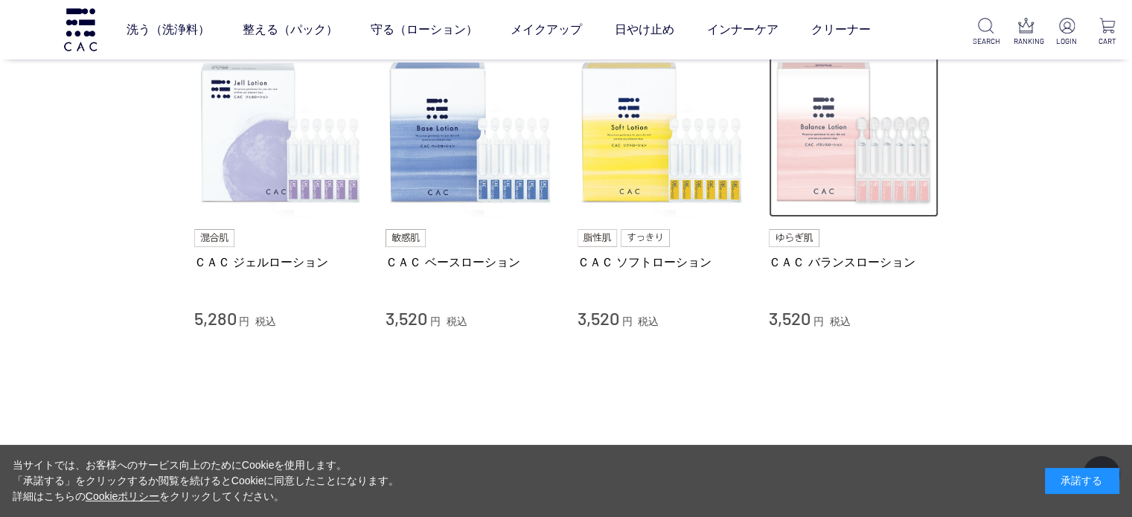
click at [893, 214] on img at bounding box center [854, 133] width 170 height 170
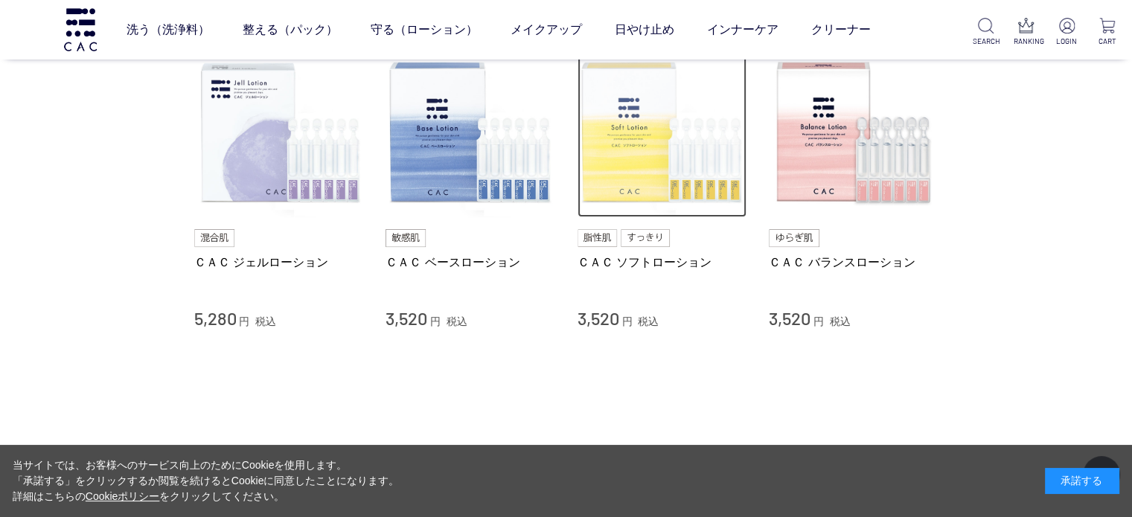
click at [629, 185] on img at bounding box center [663, 133] width 170 height 170
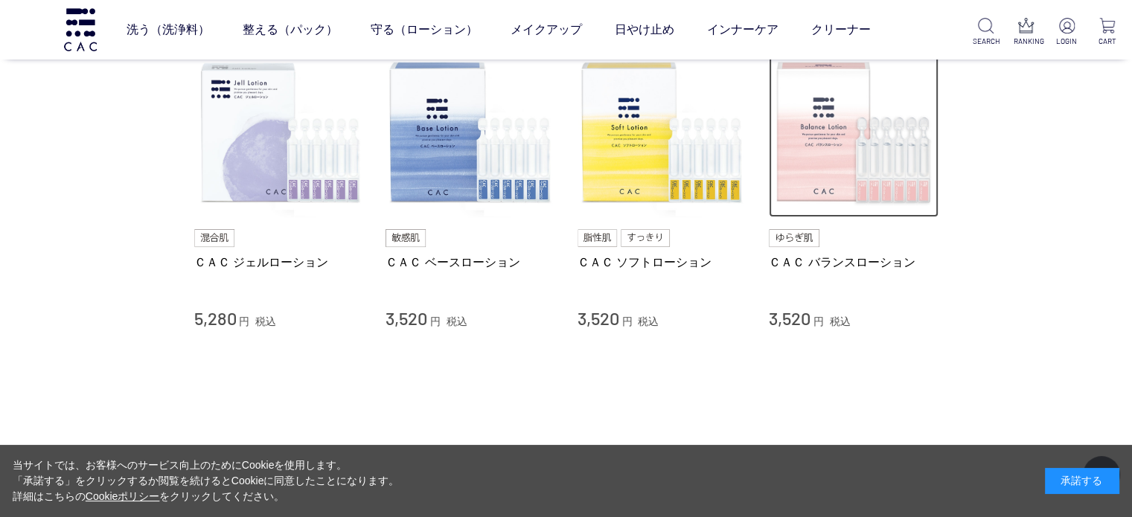
click at [866, 190] on img at bounding box center [854, 133] width 170 height 170
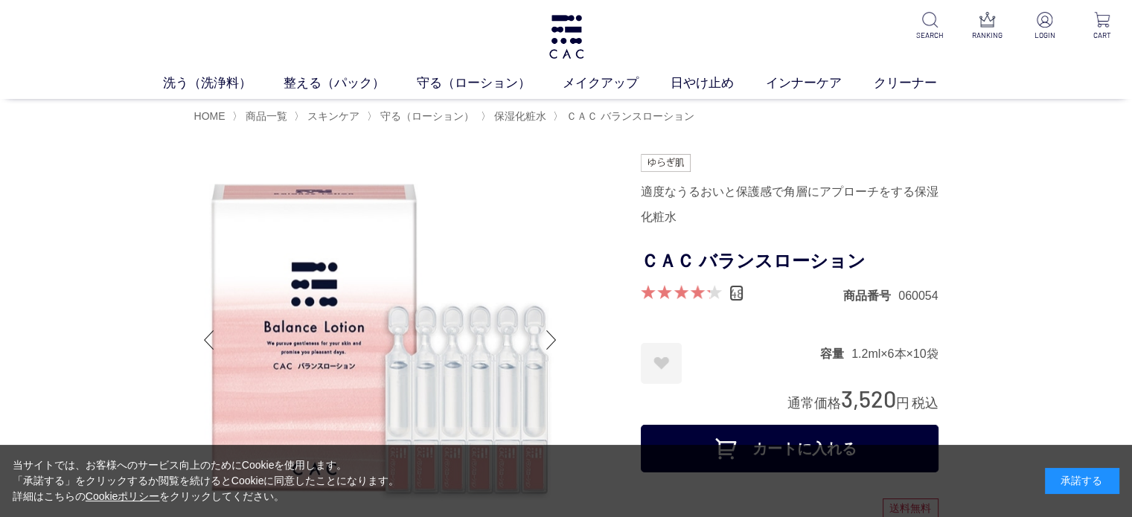
click at [735, 296] on link "48" at bounding box center [736, 293] width 14 height 16
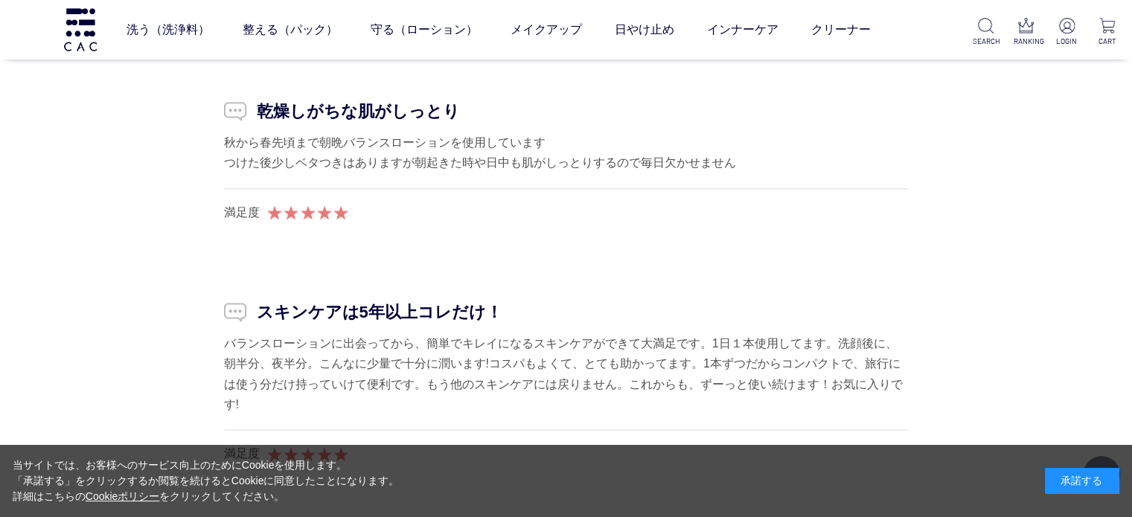
scroll to position [8085, 0]
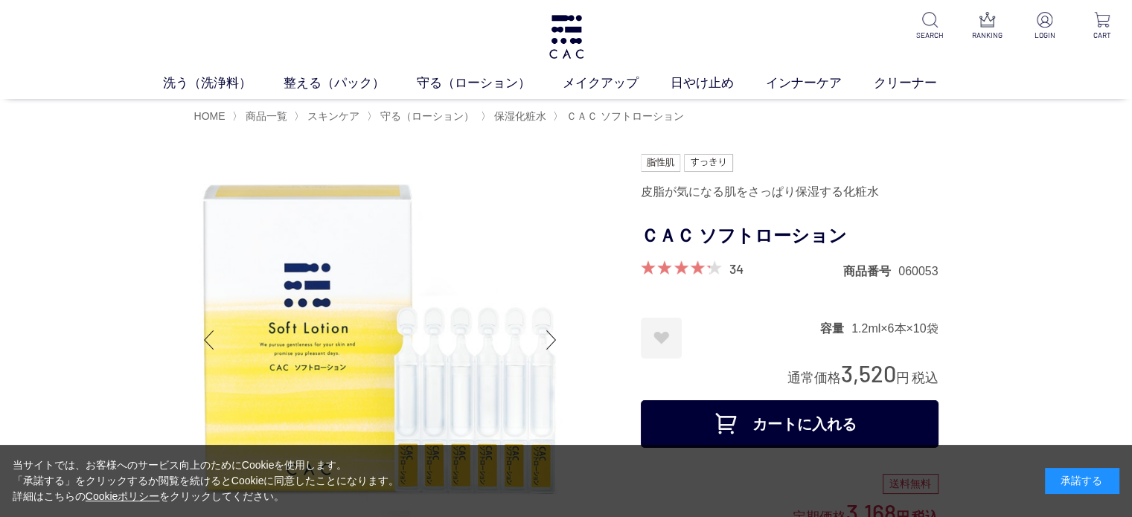
scroll to position [223, 0]
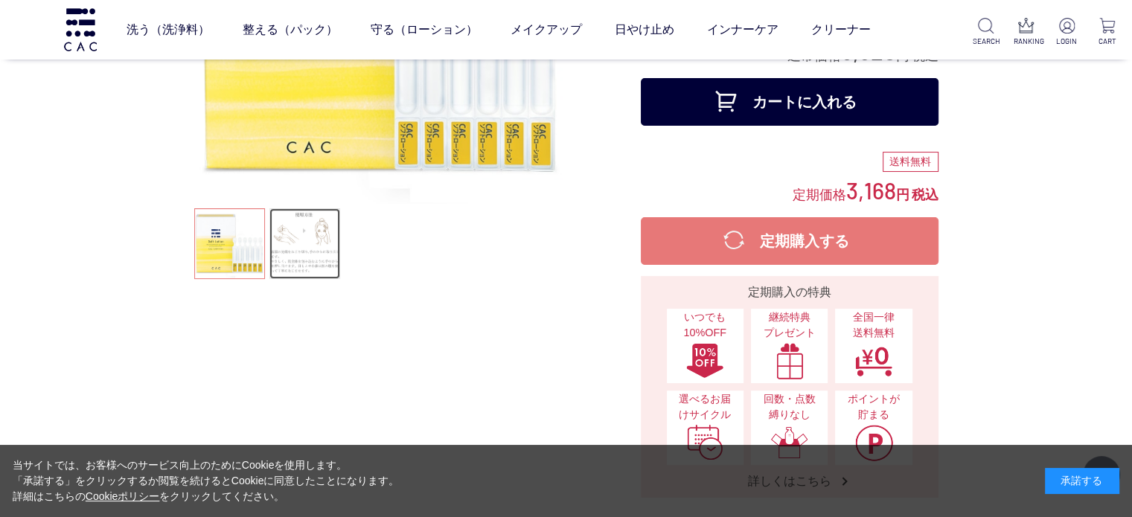
click at [301, 242] on link at bounding box center [304, 243] width 71 height 71
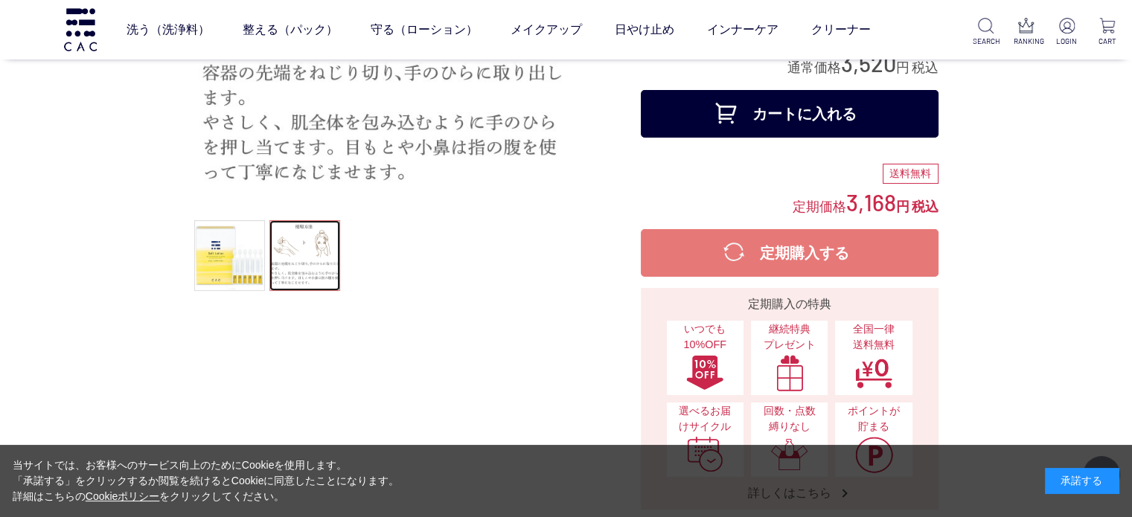
scroll to position [74, 0]
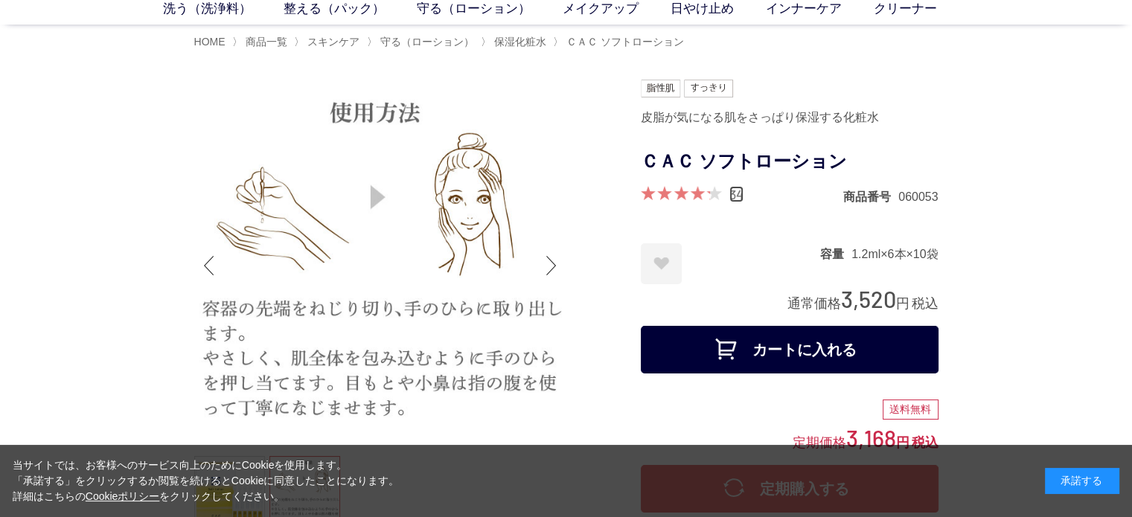
click at [736, 190] on link "34" at bounding box center [736, 194] width 14 height 16
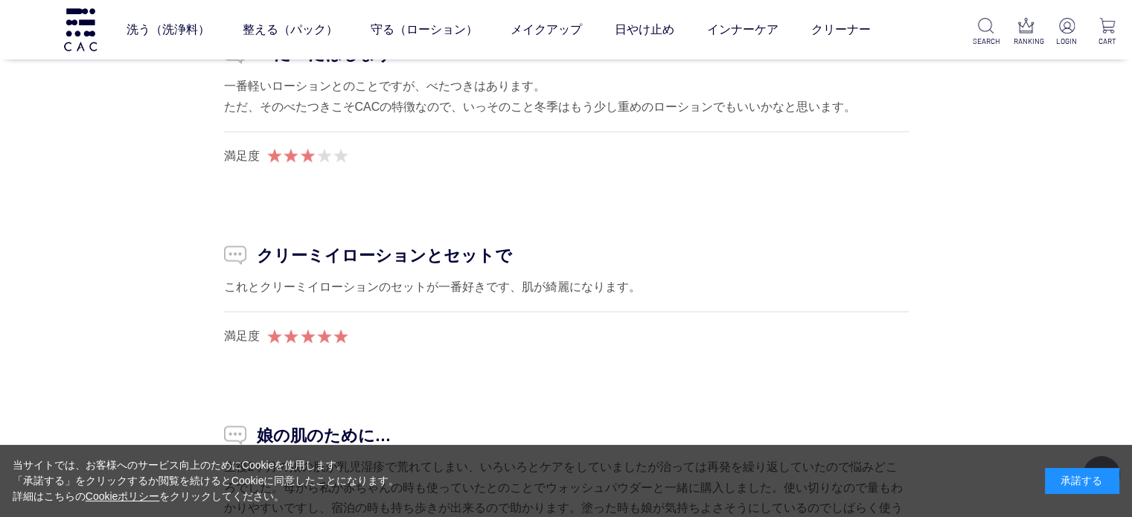
scroll to position [8529, 0]
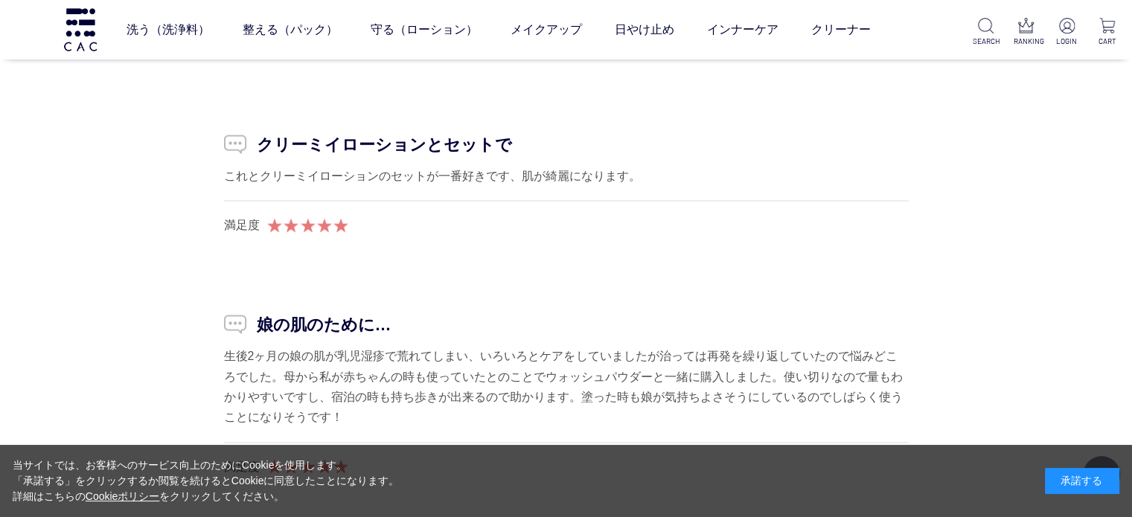
scroll to position [74, 0]
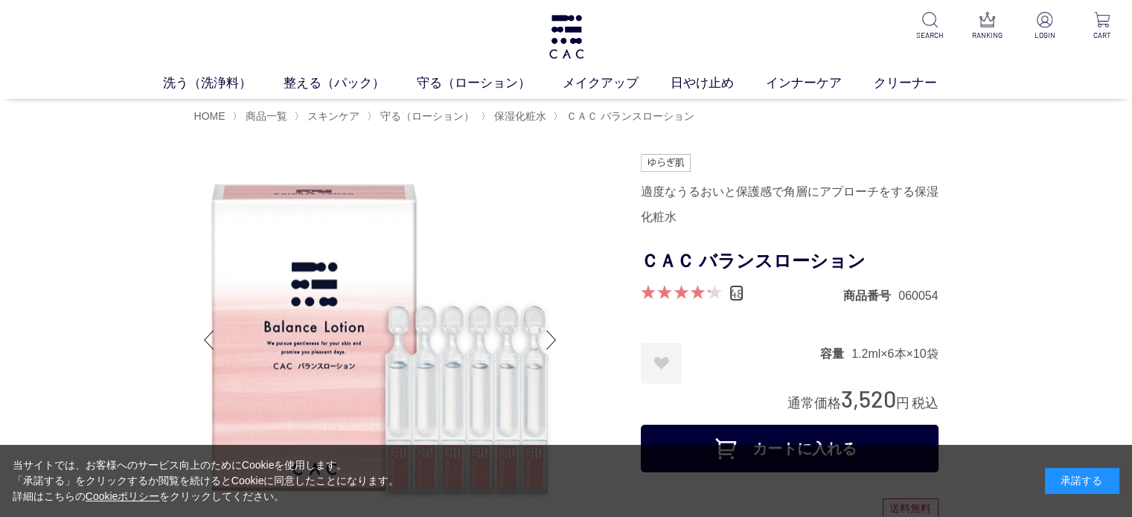
click at [738, 294] on link "48" at bounding box center [736, 293] width 14 height 16
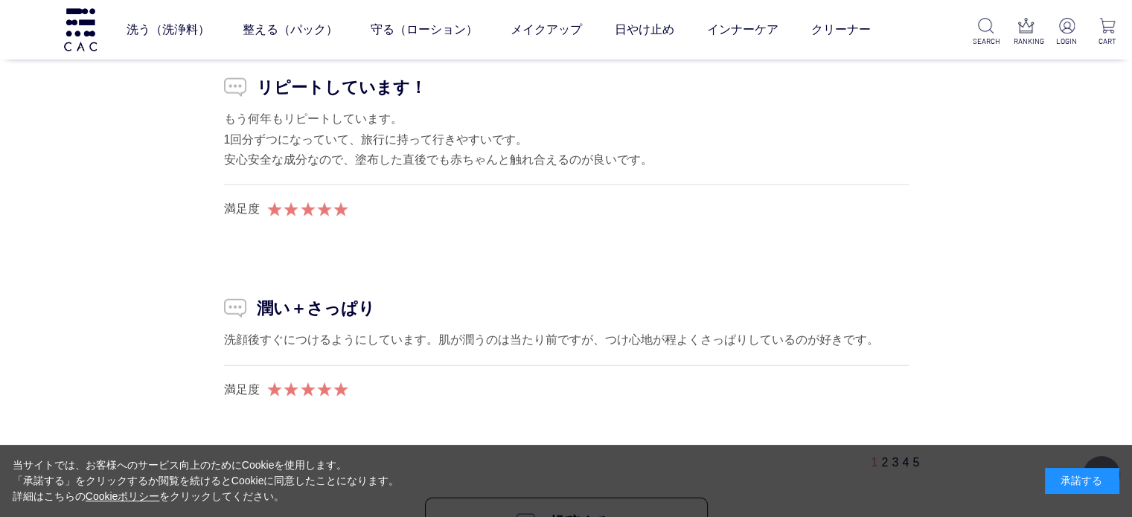
scroll to position [9425, 0]
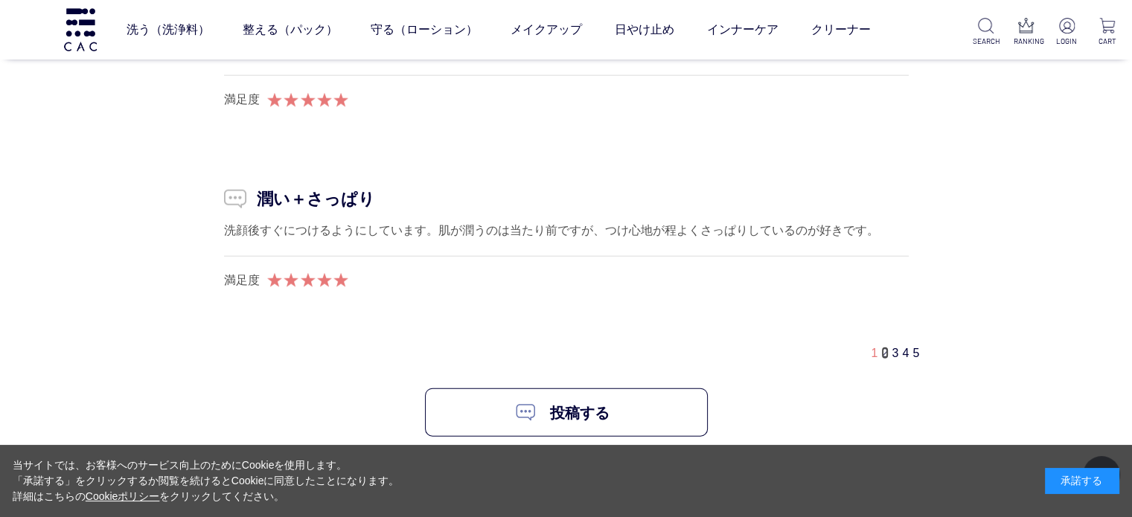
click at [884, 347] on link "2" at bounding box center [884, 353] width 7 height 13
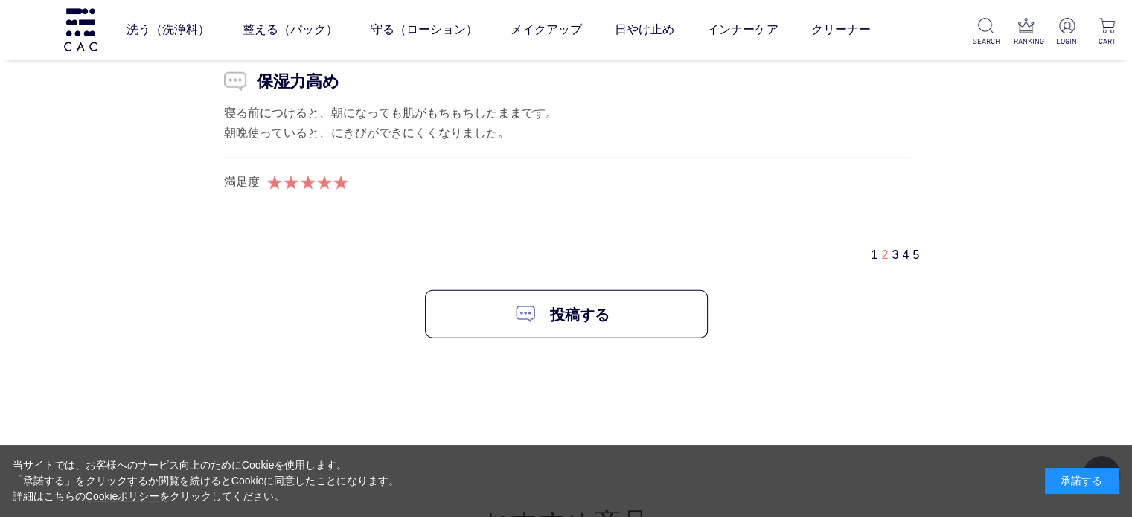
scroll to position [9311, 0]
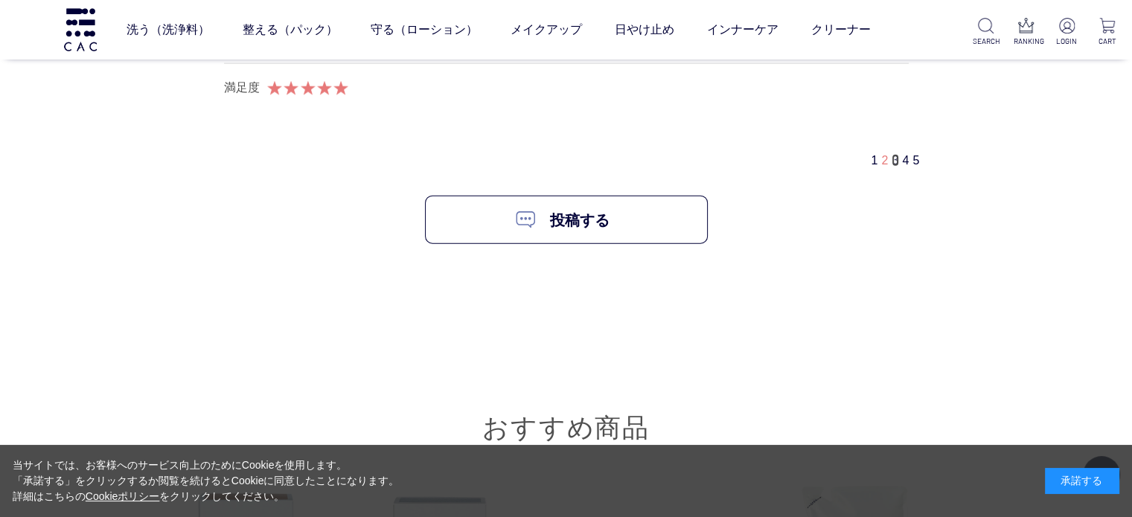
click at [897, 154] on link "3" at bounding box center [895, 160] width 7 height 13
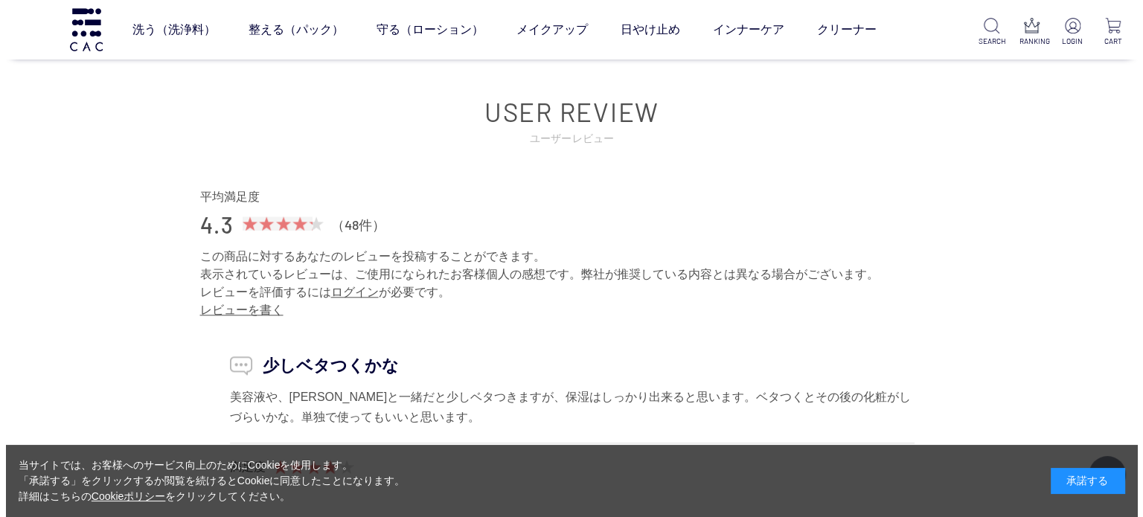
scroll to position [6930, 0]
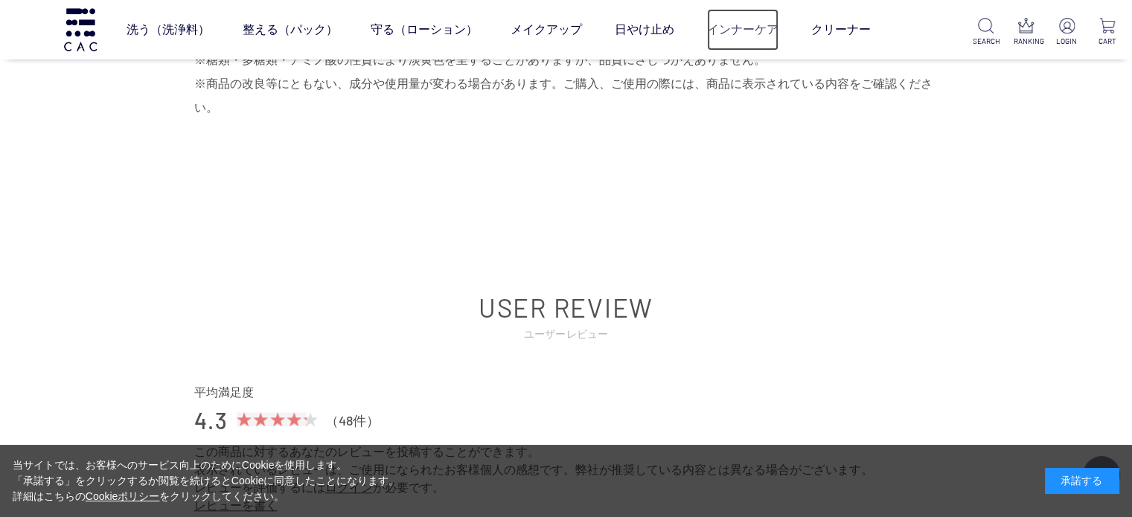
click at [755, 26] on link "インナーケア" at bounding box center [742, 30] width 71 height 42
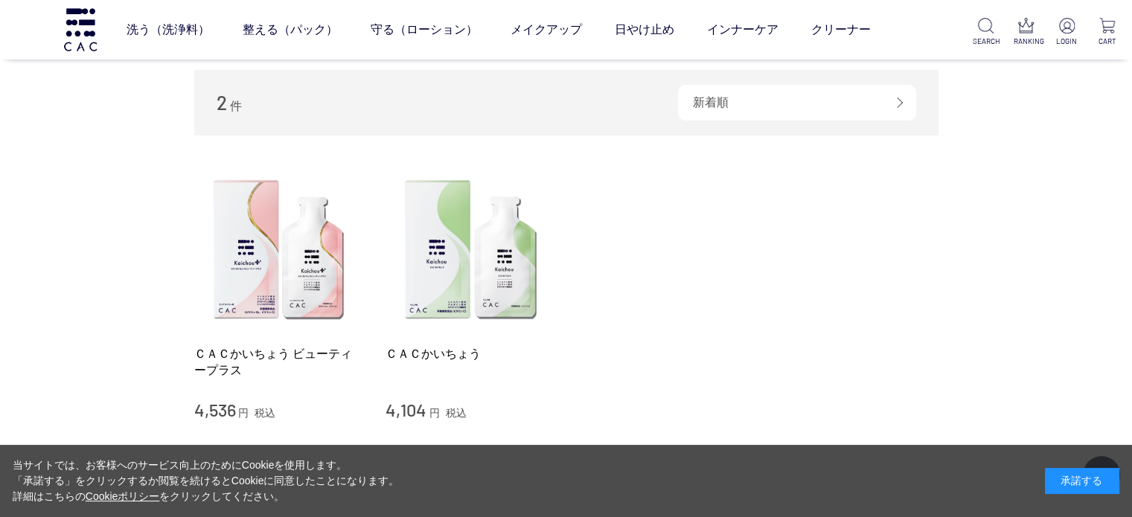
scroll to position [149, 0]
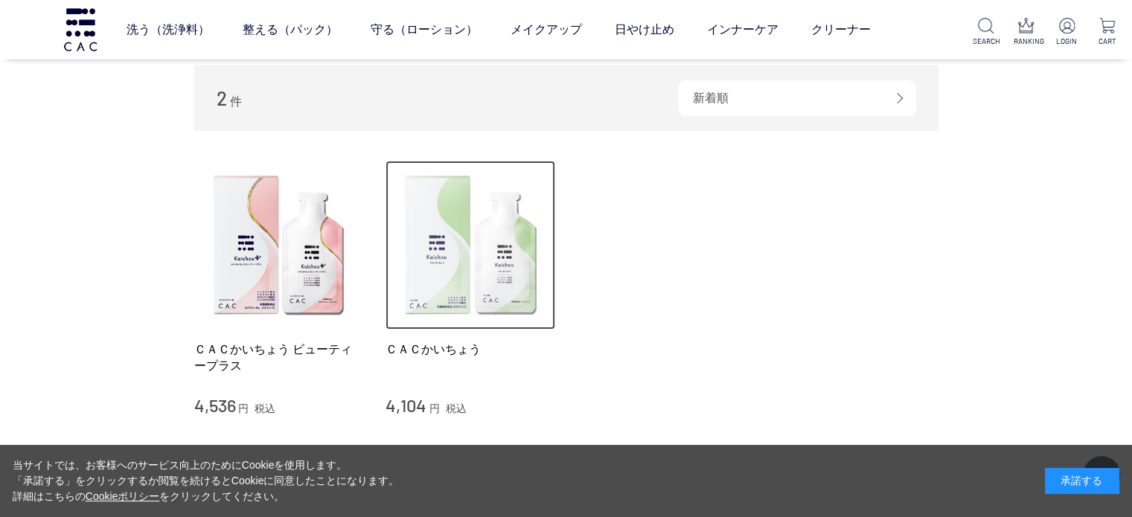
click at [482, 219] on img at bounding box center [471, 246] width 170 height 170
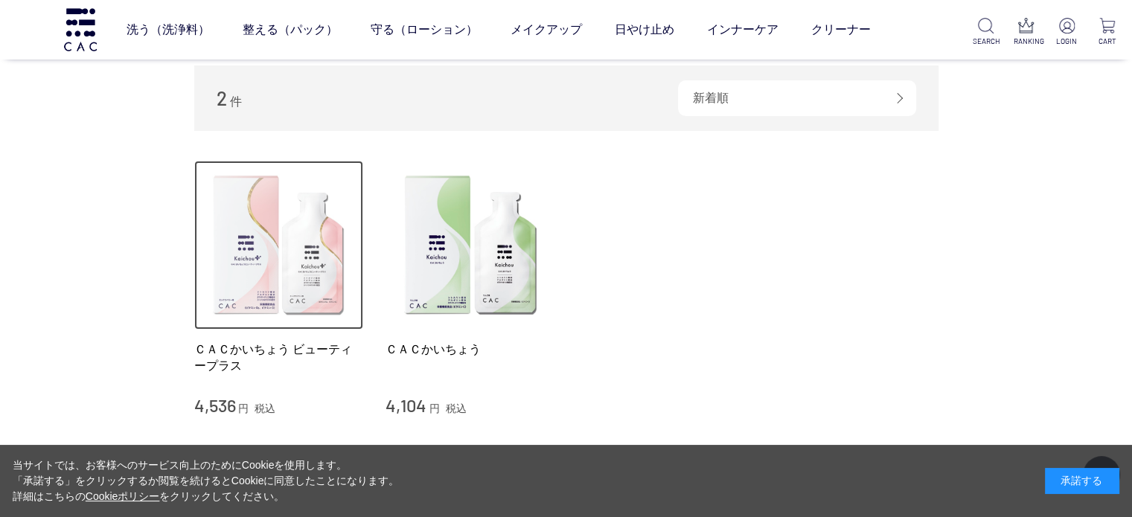
click at [256, 208] on img at bounding box center [279, 246] width 170 height 170
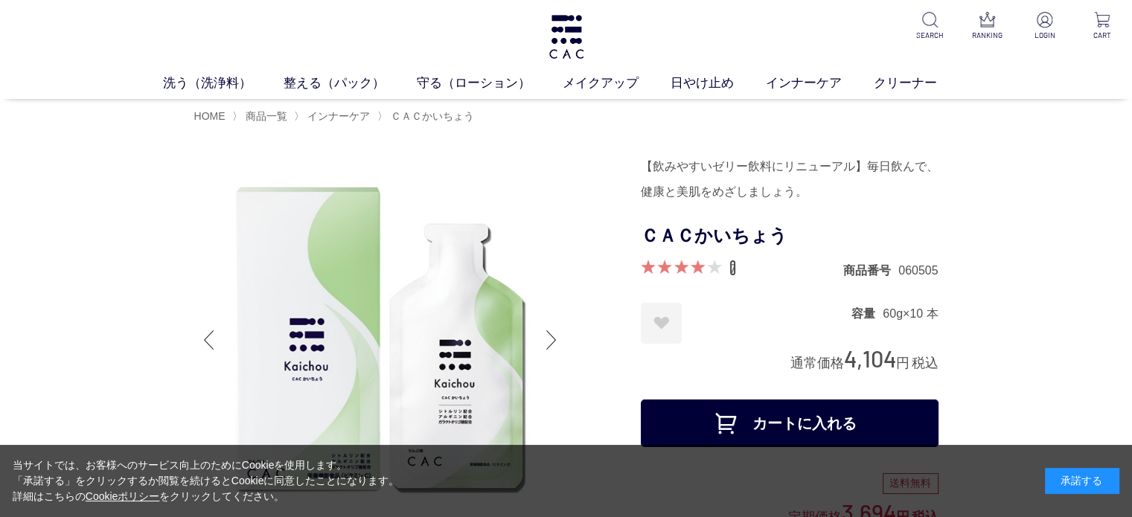
click at [729, 263] on link "7" at bounding box center [732, 268] width 7 height 16
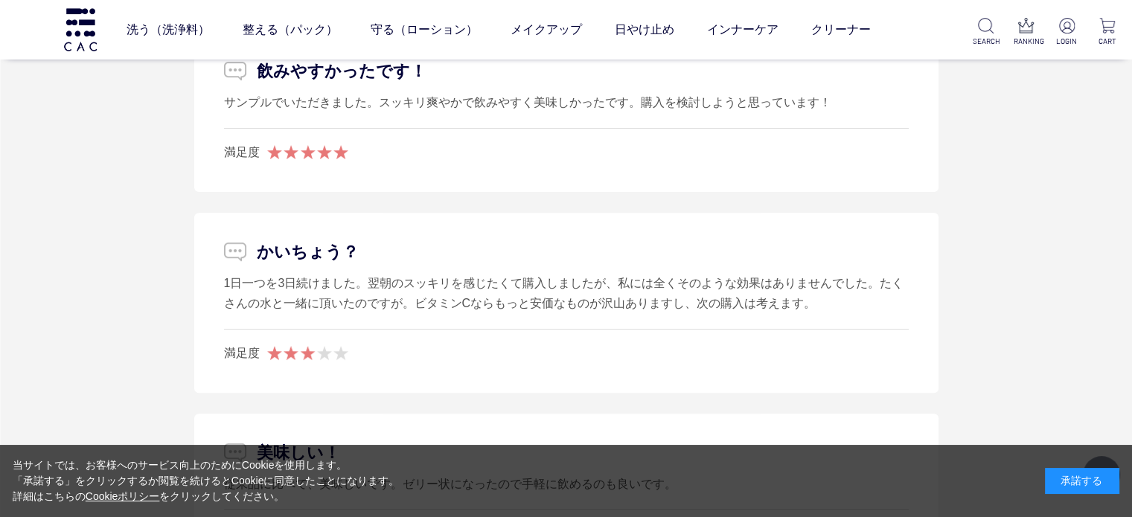
scroll to position [6229, 0]
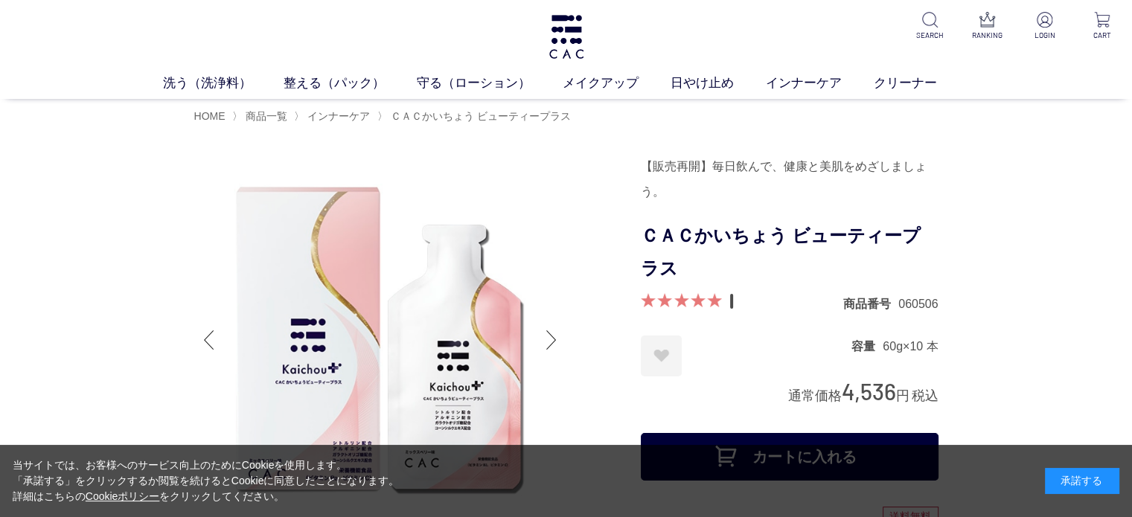
click at [732, 304] on link "1" at bounding box center [731, 301] width 4 height 16
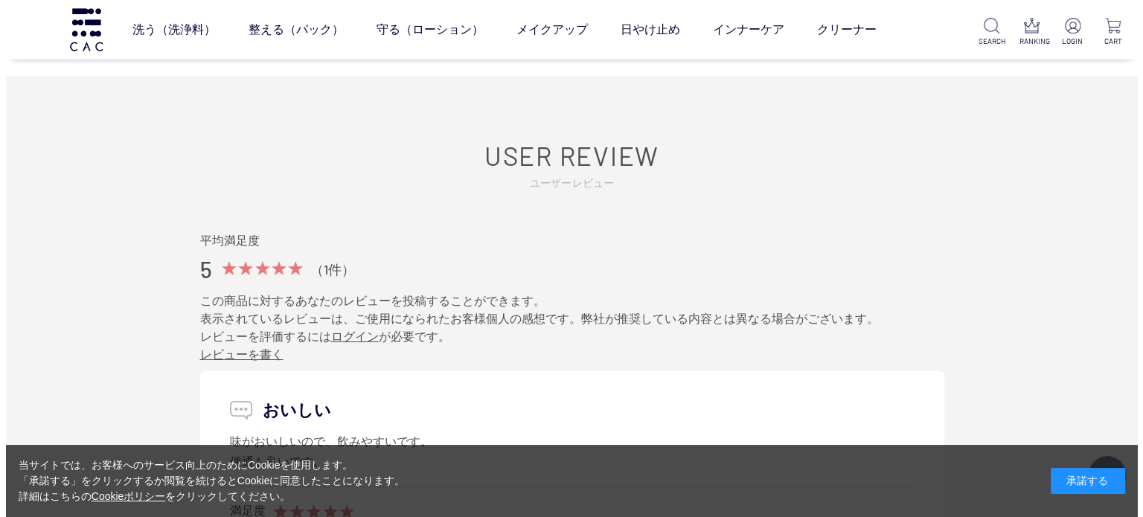
scroll to position [5422, 0]
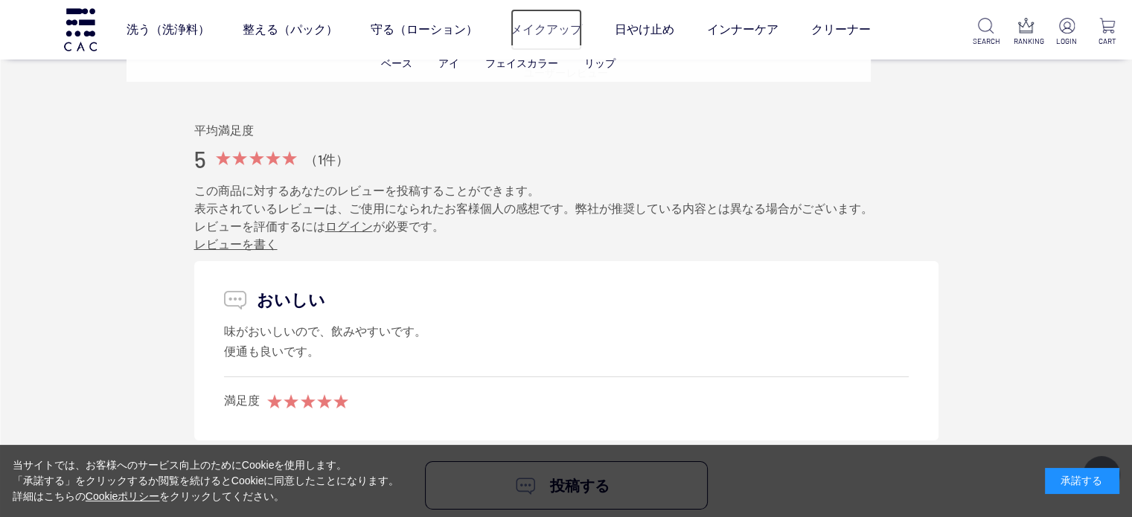
click at [563, 24] on link "メイクアップ" at bounding box center [546, 30] width 71 height 42
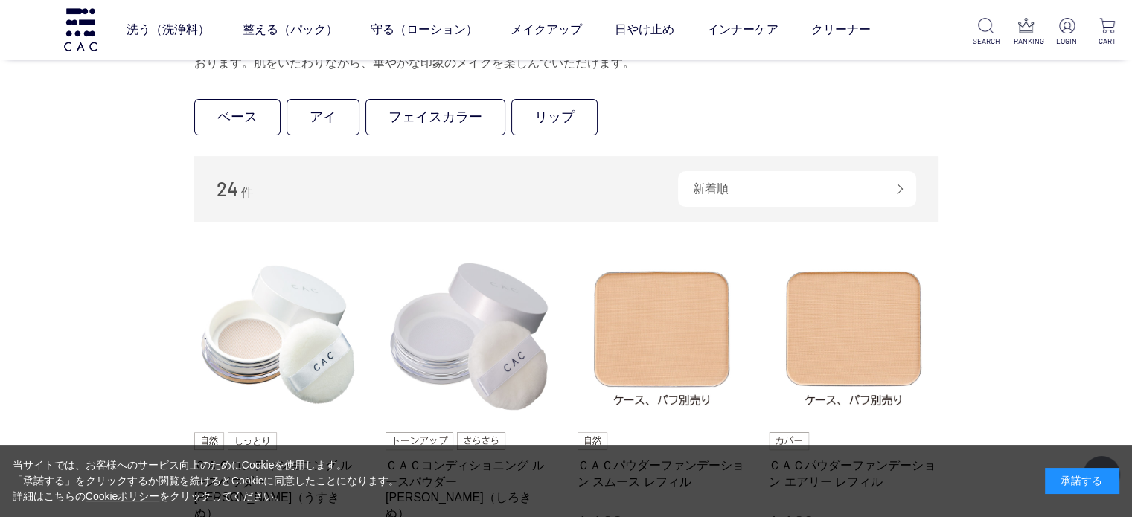
scroll to position [372, 0]
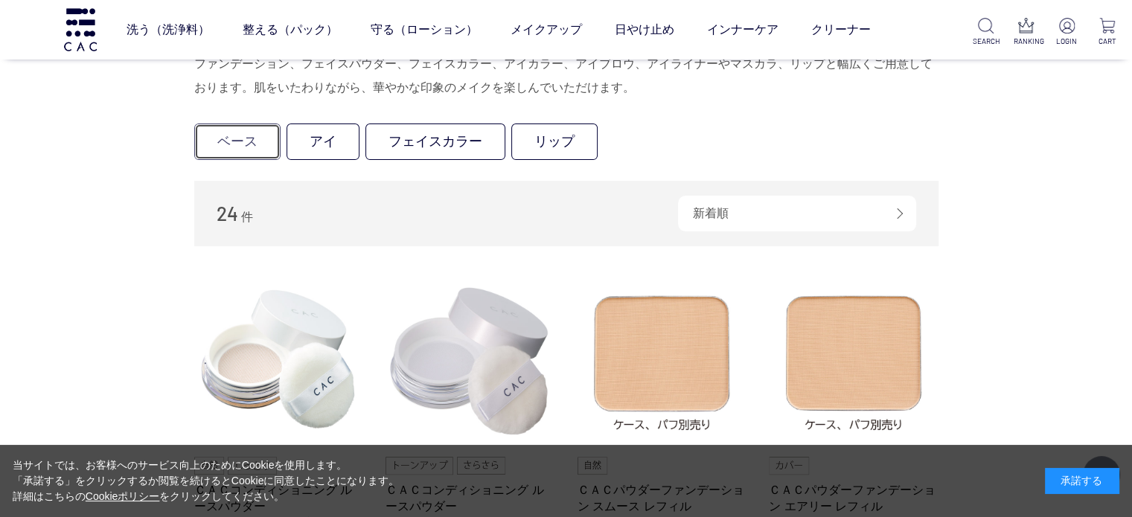
click at [260, 147] on link "ベース" at bounding box center [237, 142] width 86 height 36
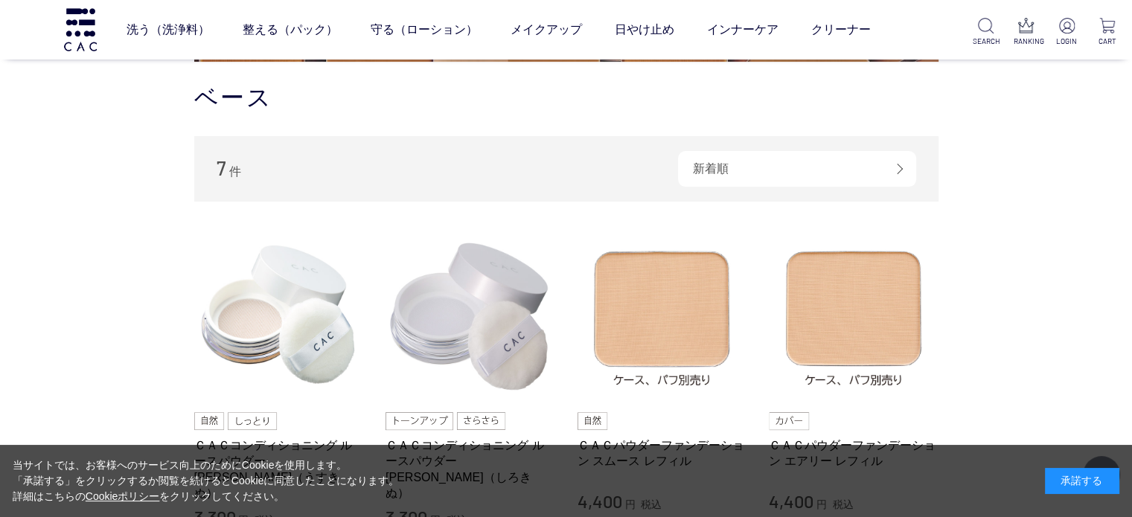
scroll to position [298, 0]
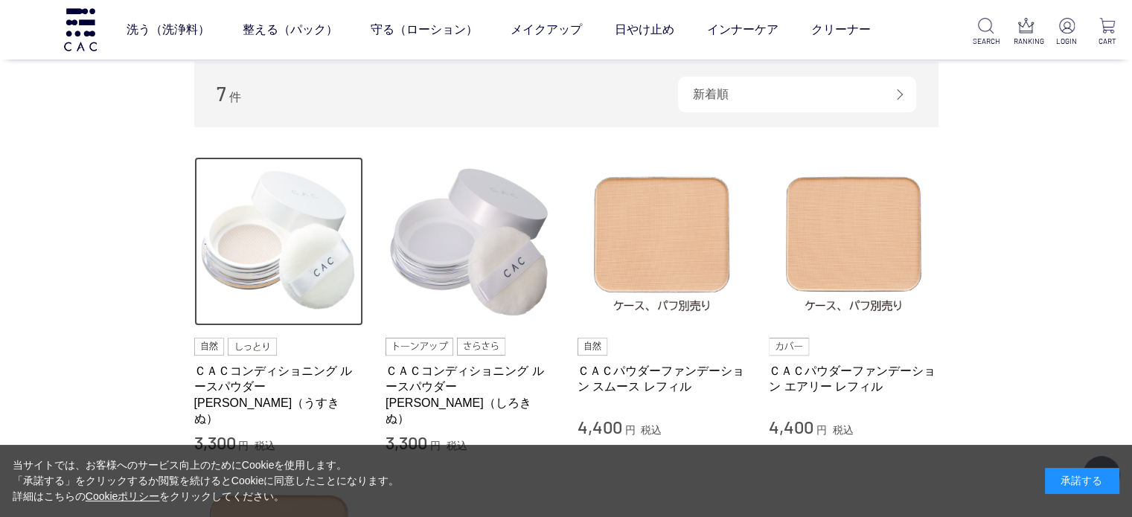
click at [292, 205] on img at bounding box center [279, 242] width 170 height 170
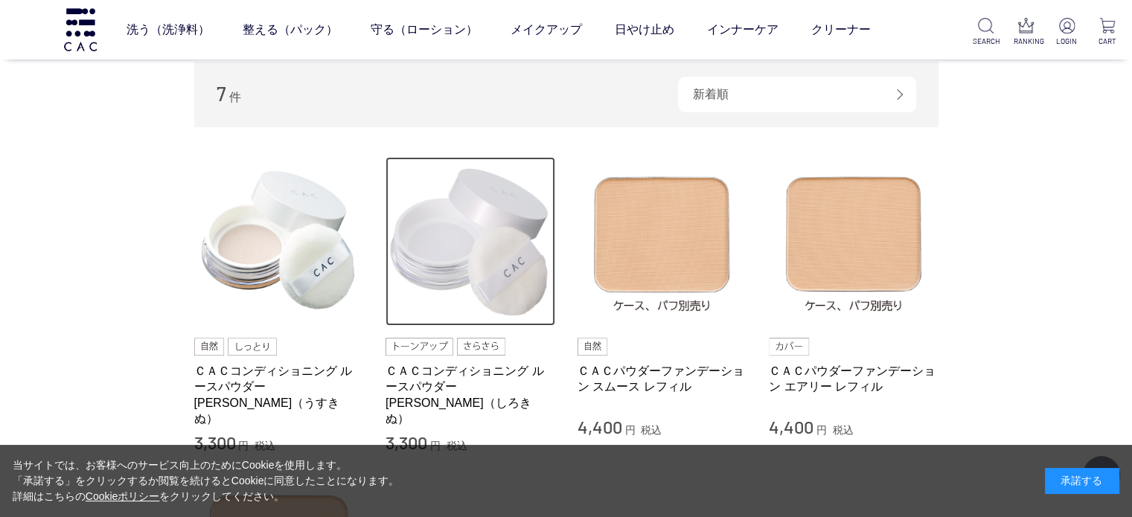
click at [447, 232] on img at bounding box center [471, 242] width 170 height 170
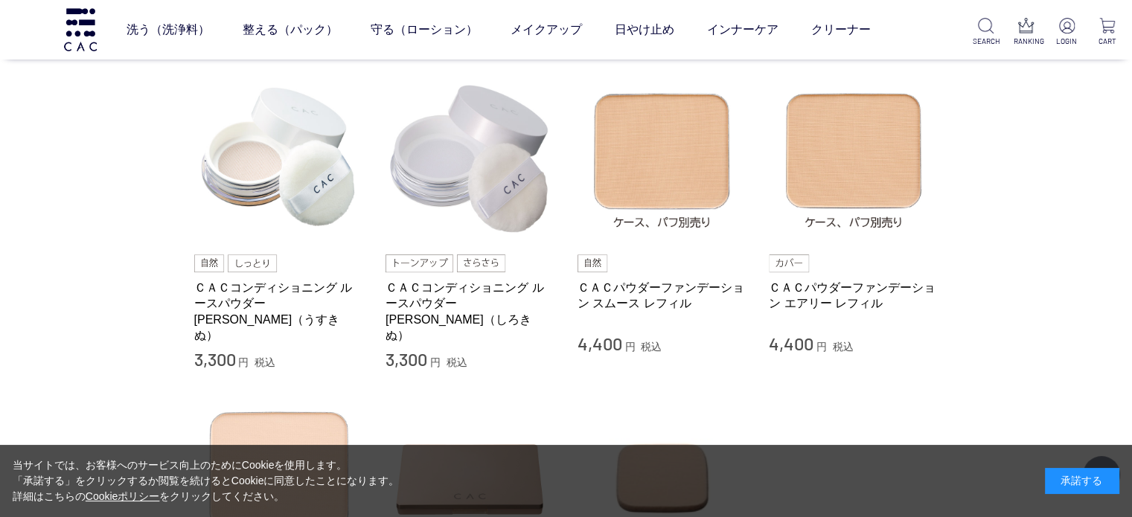
scroll to position [372, 0]
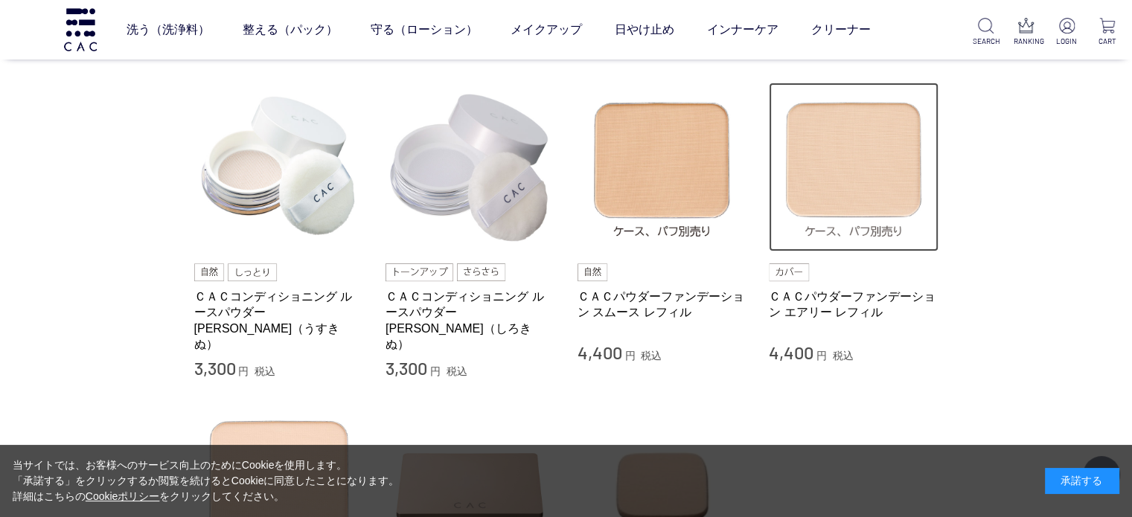
click at [875, 191] on img at bounding box center [854, 168] width 170 height 170
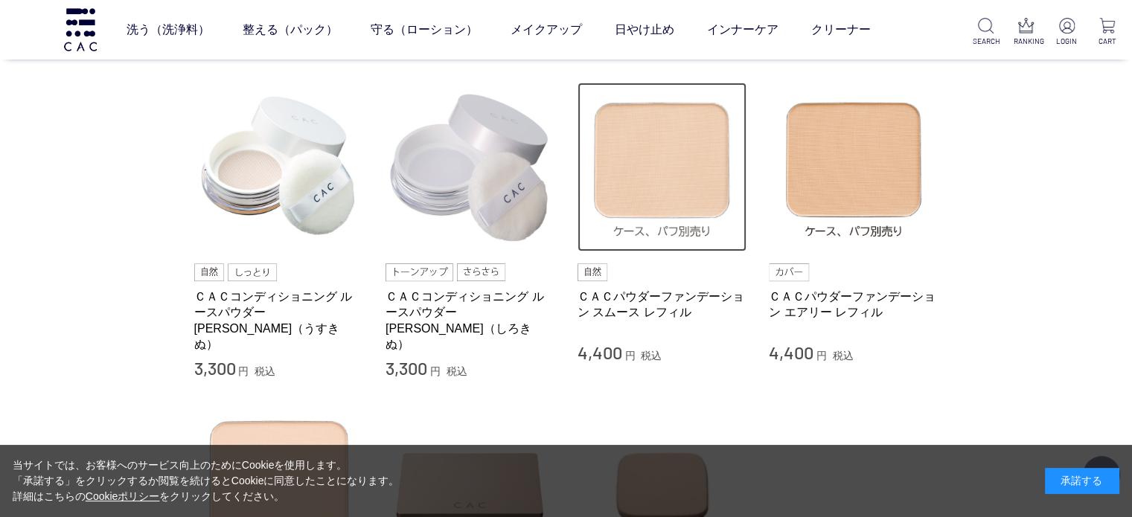
click at [719, 206] on img at bounding box center [663, 168] width 170 height 170
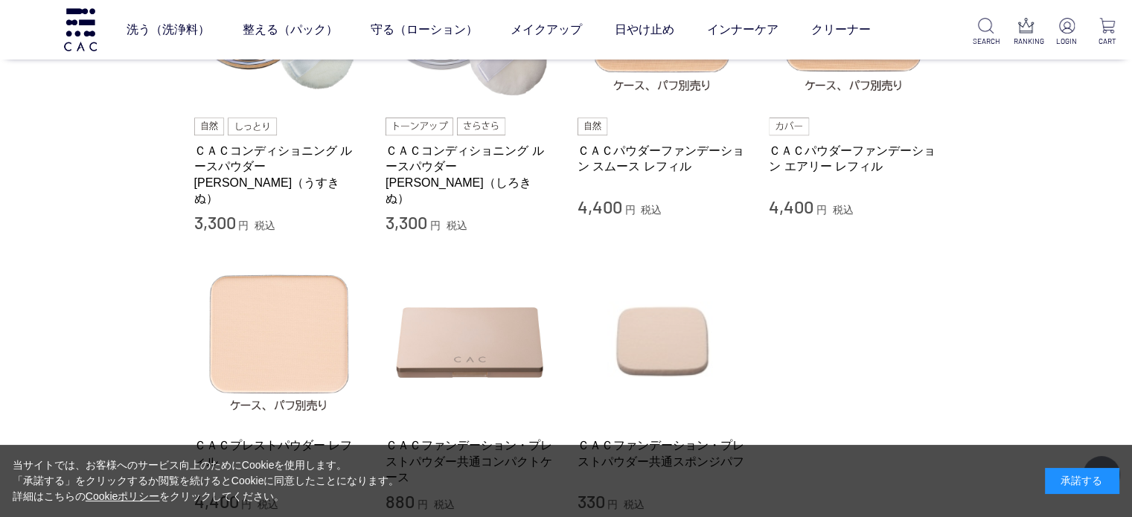
scroll to position [595, 0]
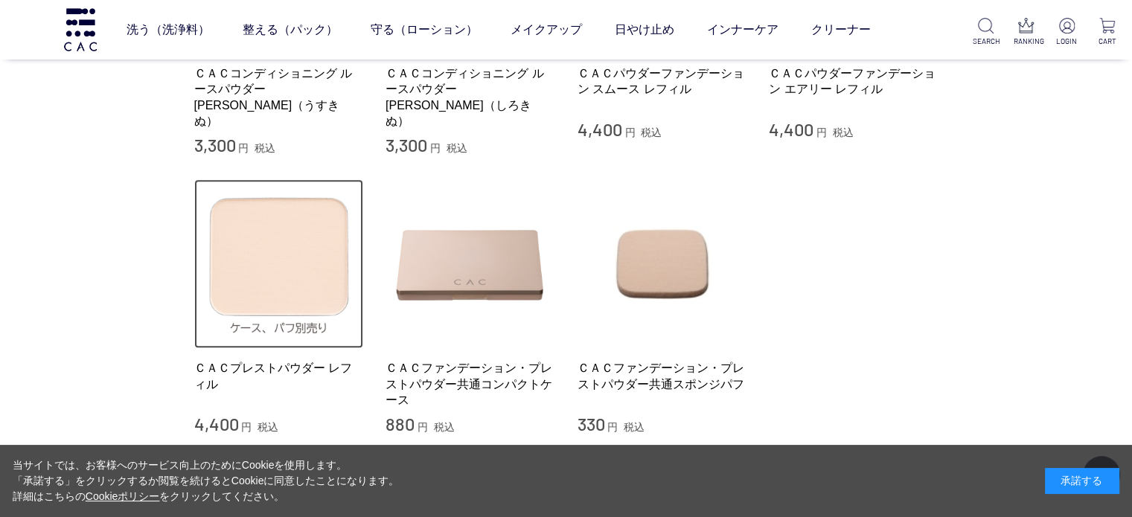
click at [303, 279] on img at bounding box center [279, 264] width 170 height 170
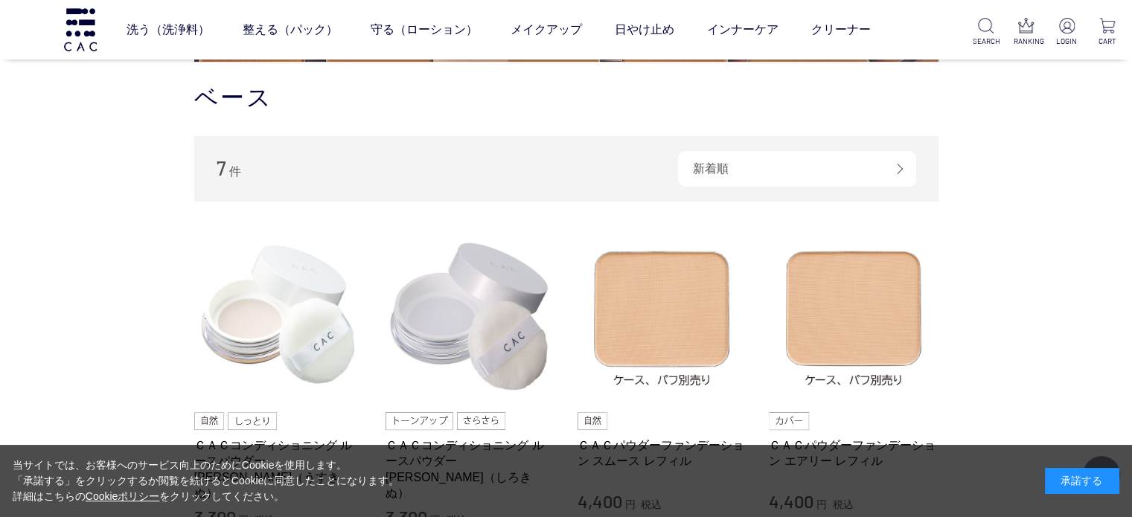
scroll to position [298, 0]
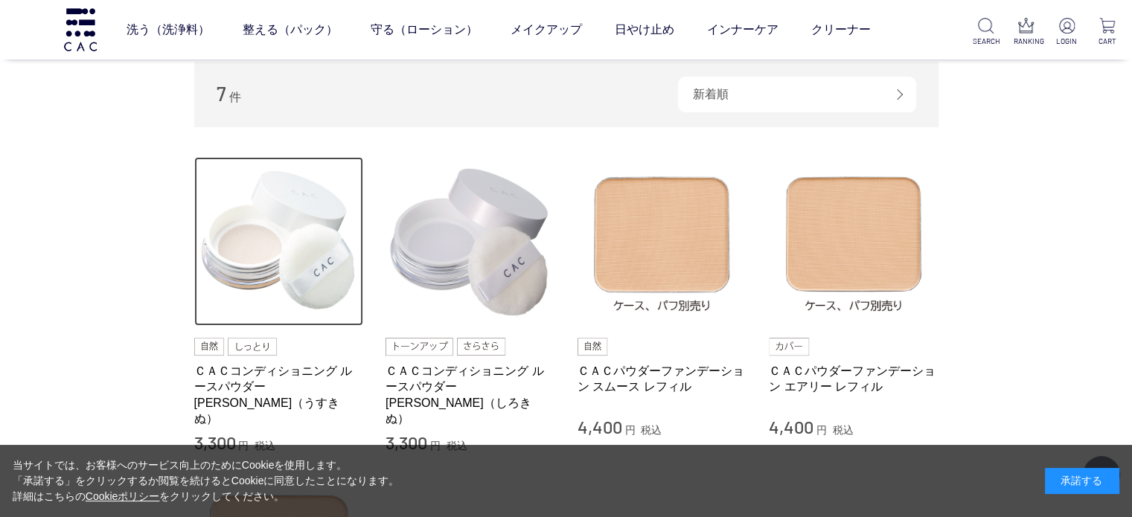
click at [330, 290] on img at bounding box center [279, 242] width 170 height 170
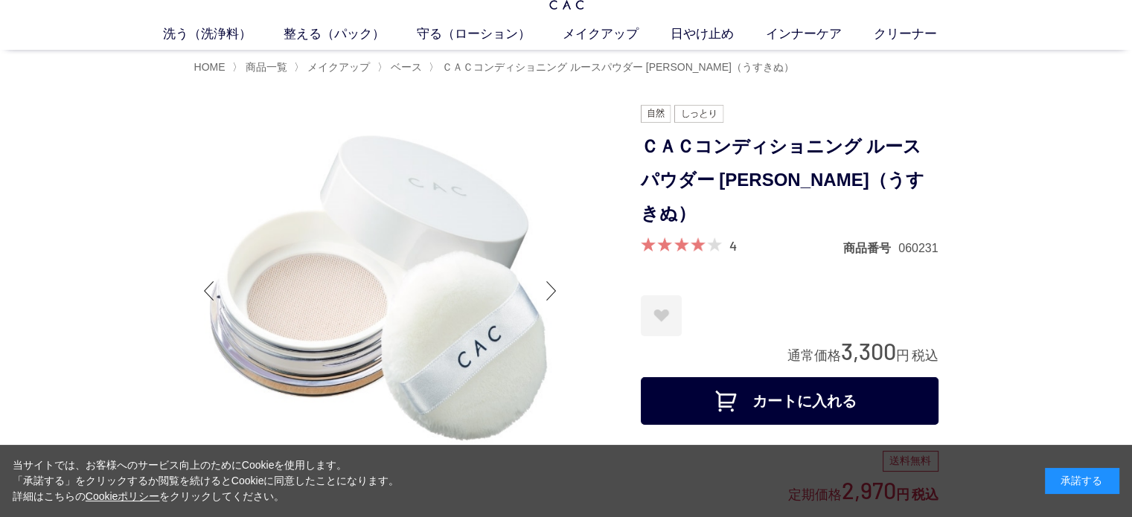
scroll to position [74, 0]
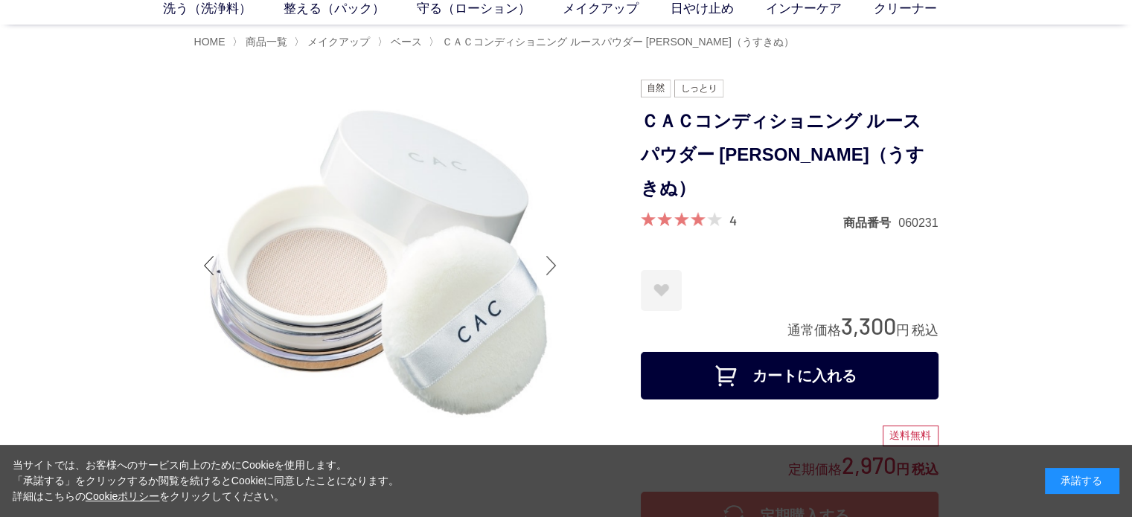
click at [557, 275] on div at bounding box center [552, 266] width 30 height 60
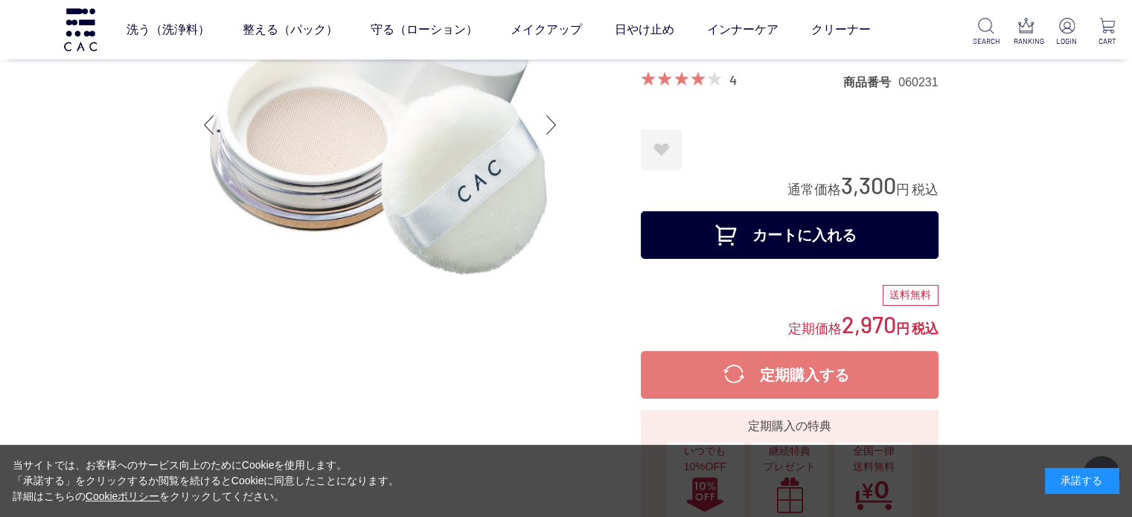
scroll to position [0, 0]
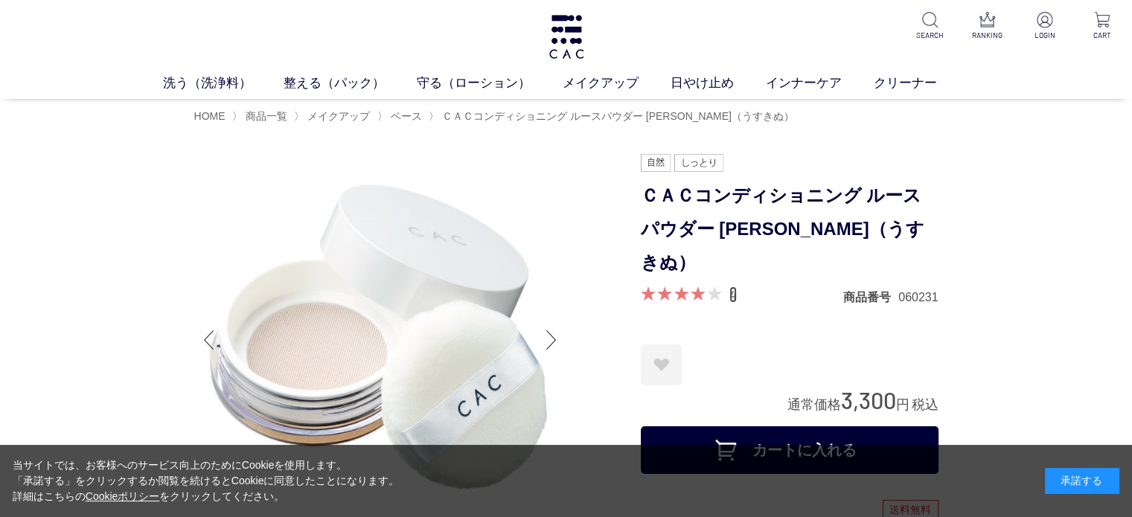
click at [734, 287] on link "4" at bounding box center [732, 295] width 7 height 16
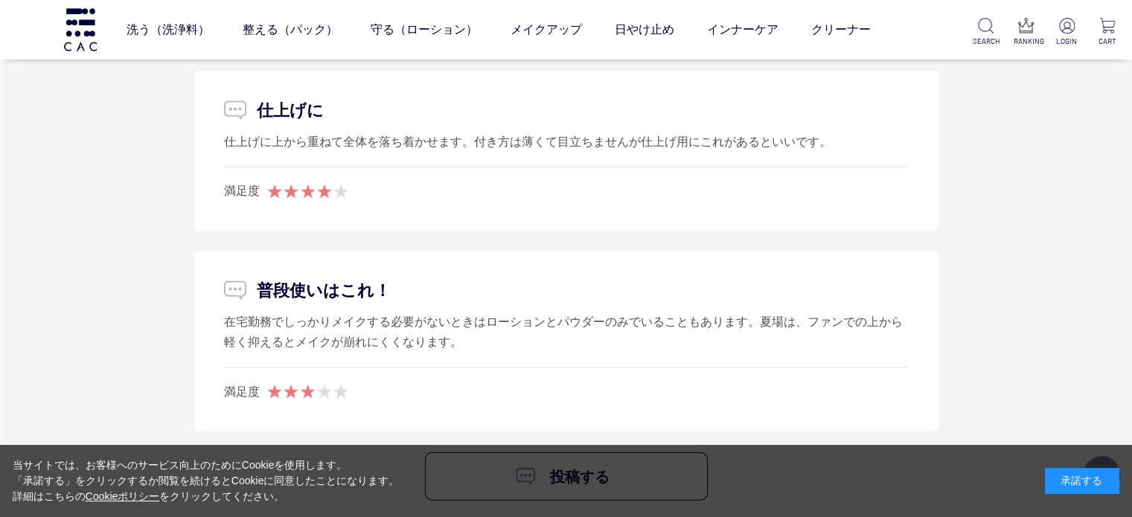
scroll to position [3226, 0]
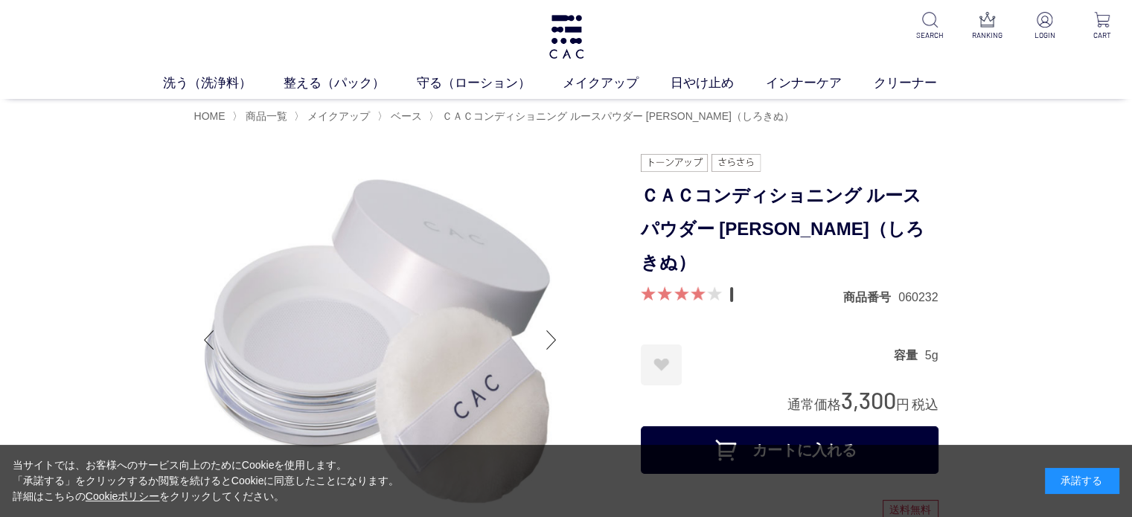
click at [732, 287] on link "1" at bounding box center [731, 295] width 4 height 16
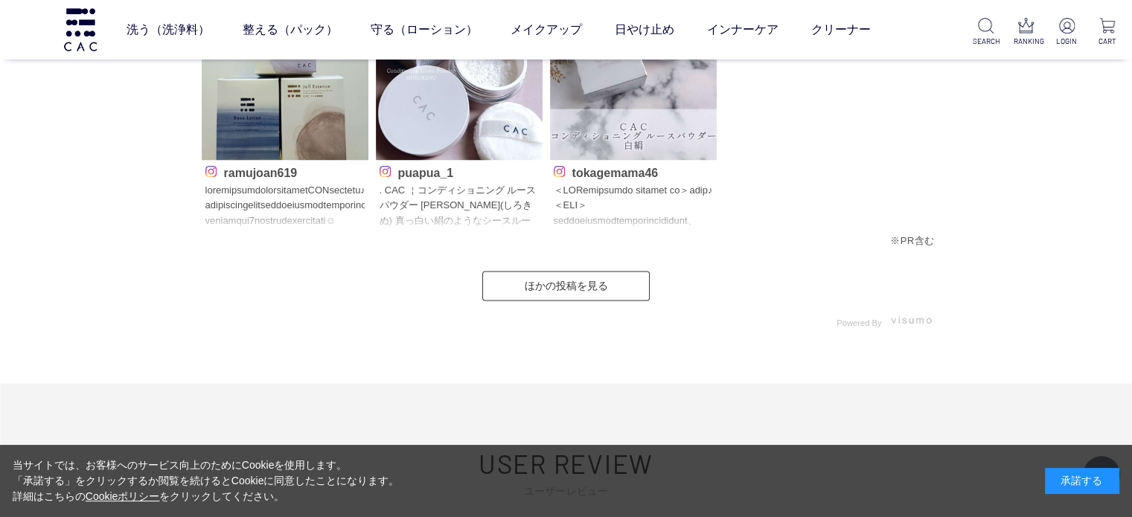
scroll to position [2893, 0]
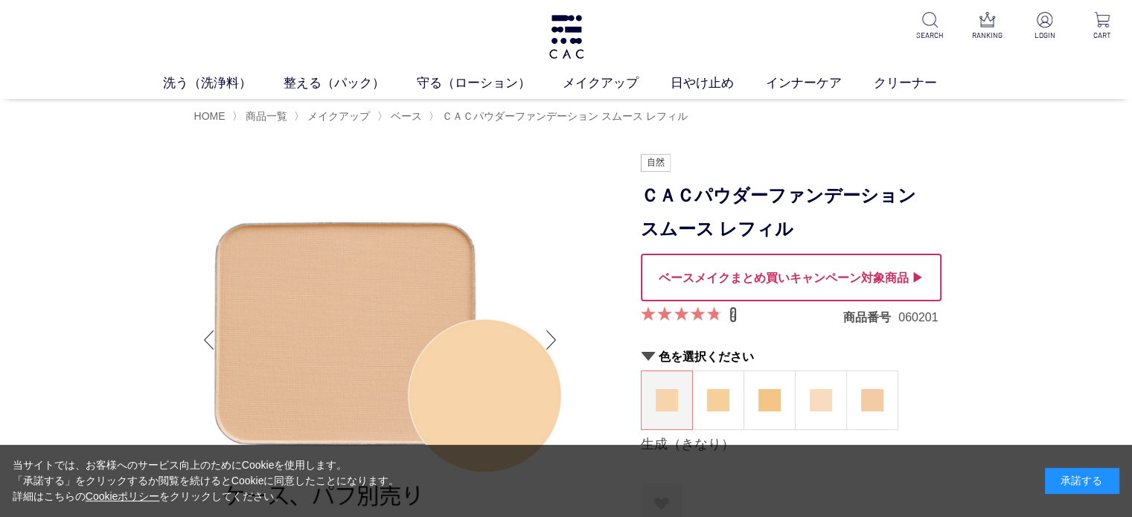
click at [732, 315] on link "4" at bounding box center [732, 315] width 7 height 16
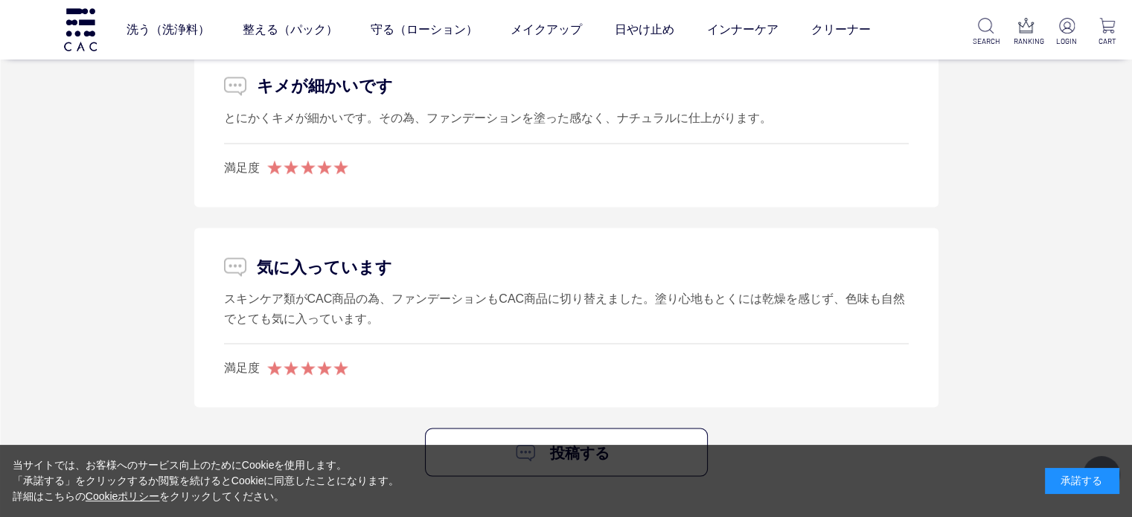
scroll to position [2784, 0]
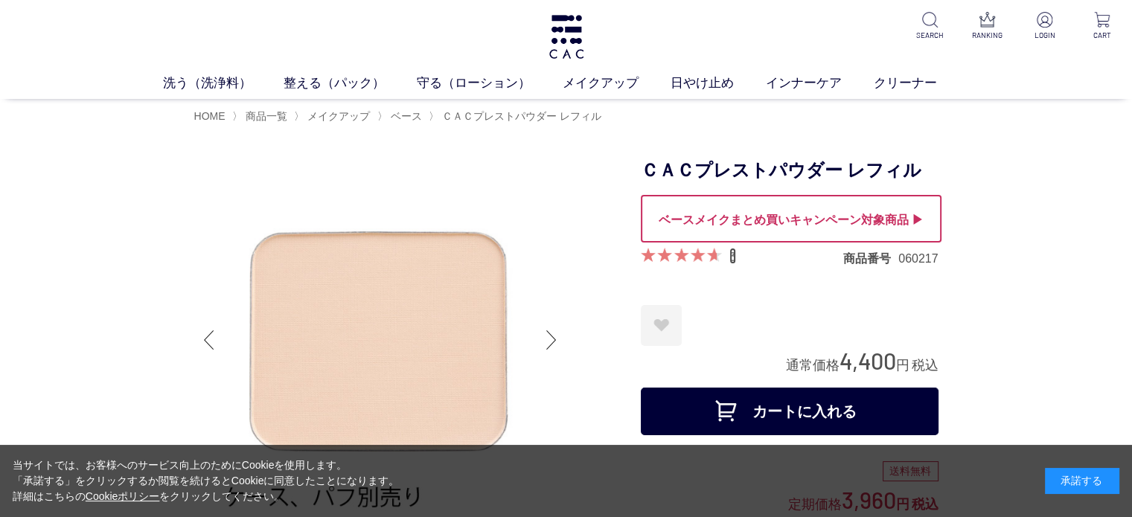
click at [735, 255] on link "3" at bounding box center [732, 256] width 7 height 16
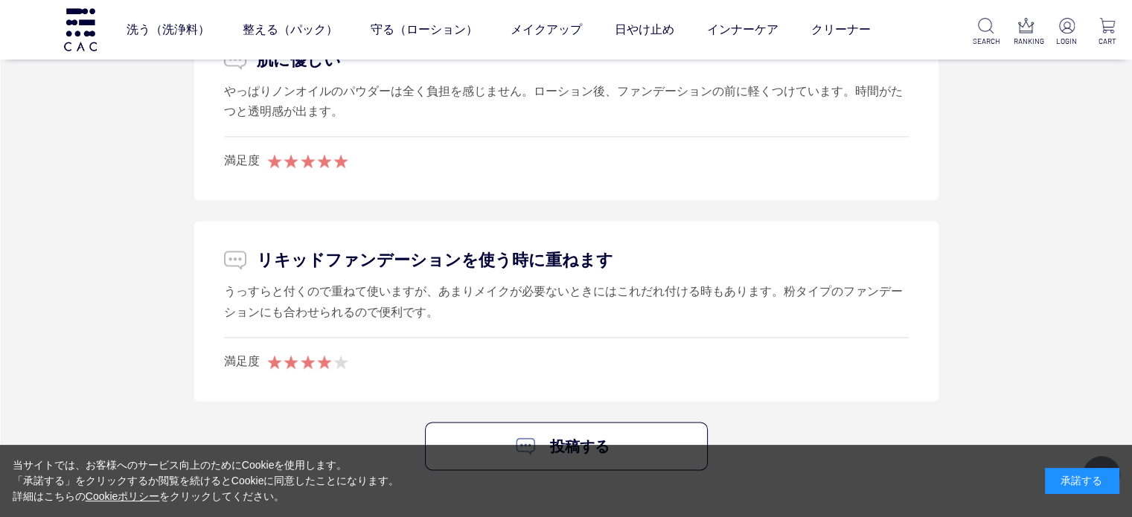
scroll to position [1938, 0]
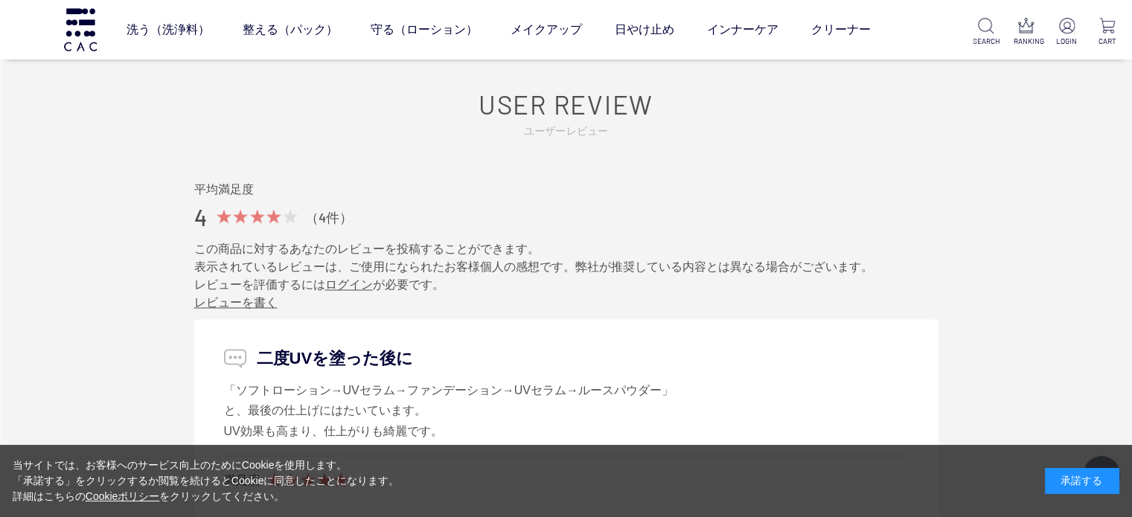
scroll to position [2530, 0]
